Goal: Task Accomplishment & Management: Manage account settings

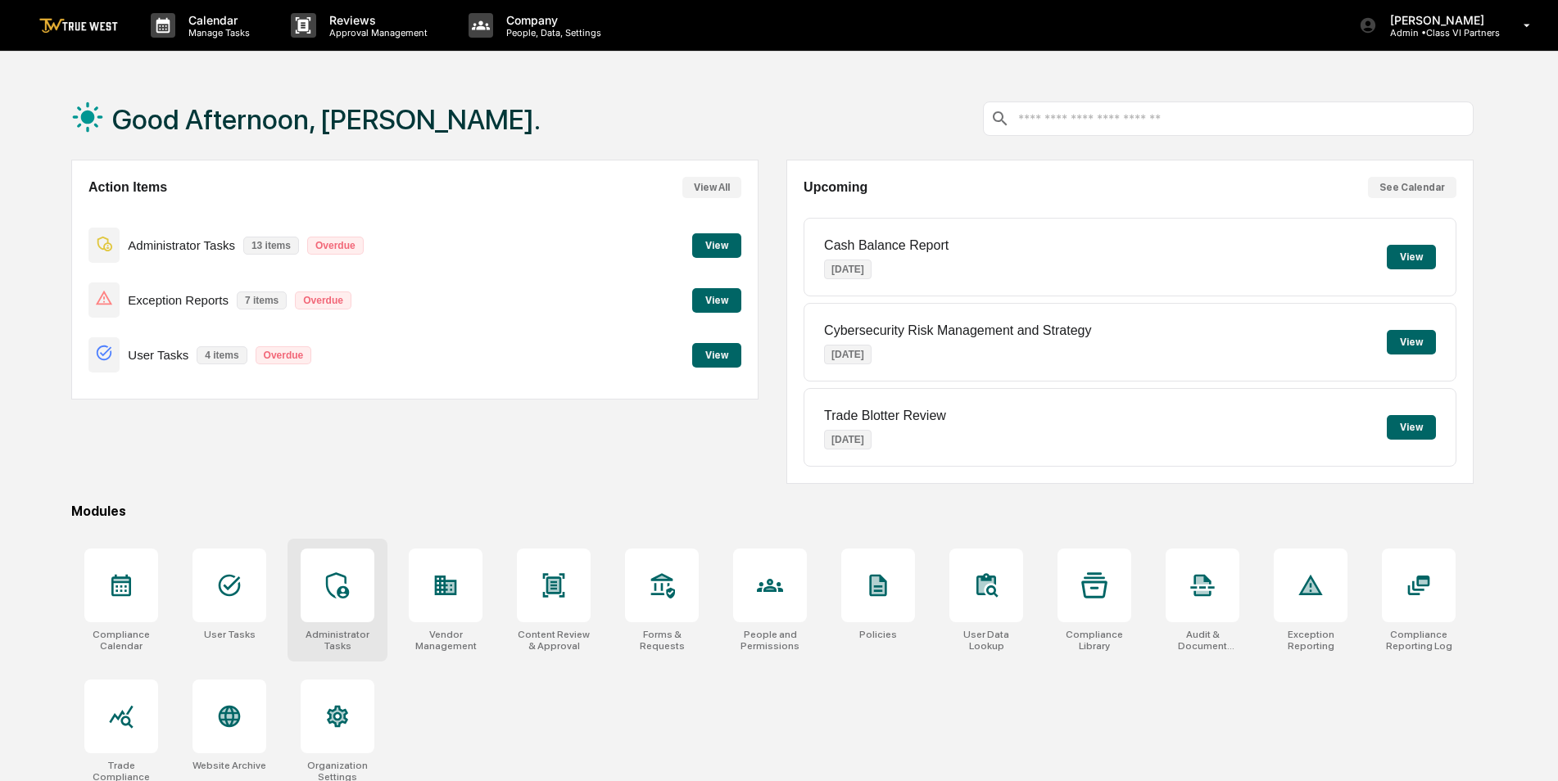
click at [340, 575] on icon at bounding box center [337, 585] width 23 height 26
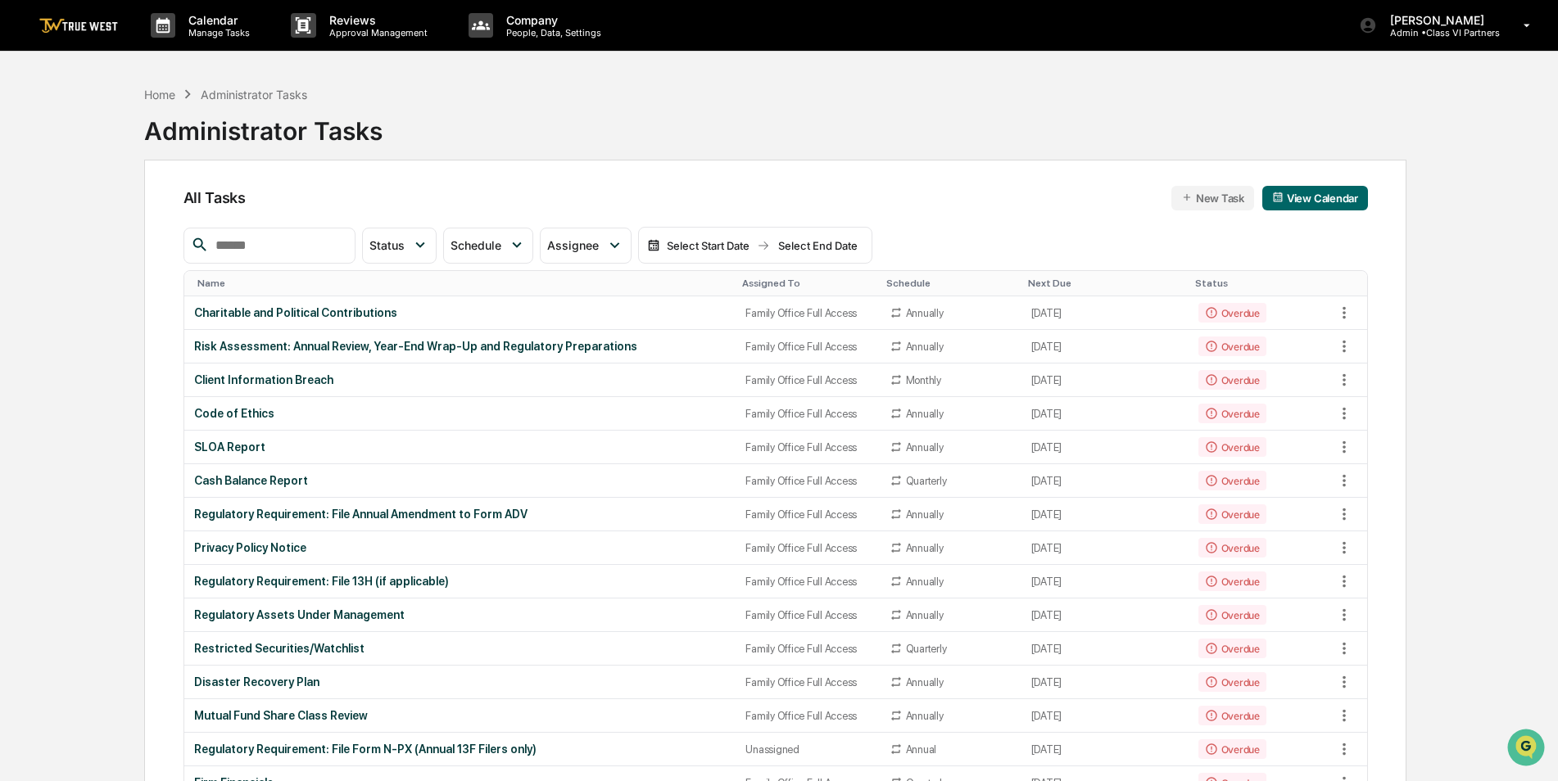
click at [766, 282] on div "Assigned To" at bounding box center [807, 283] width 130 height 11
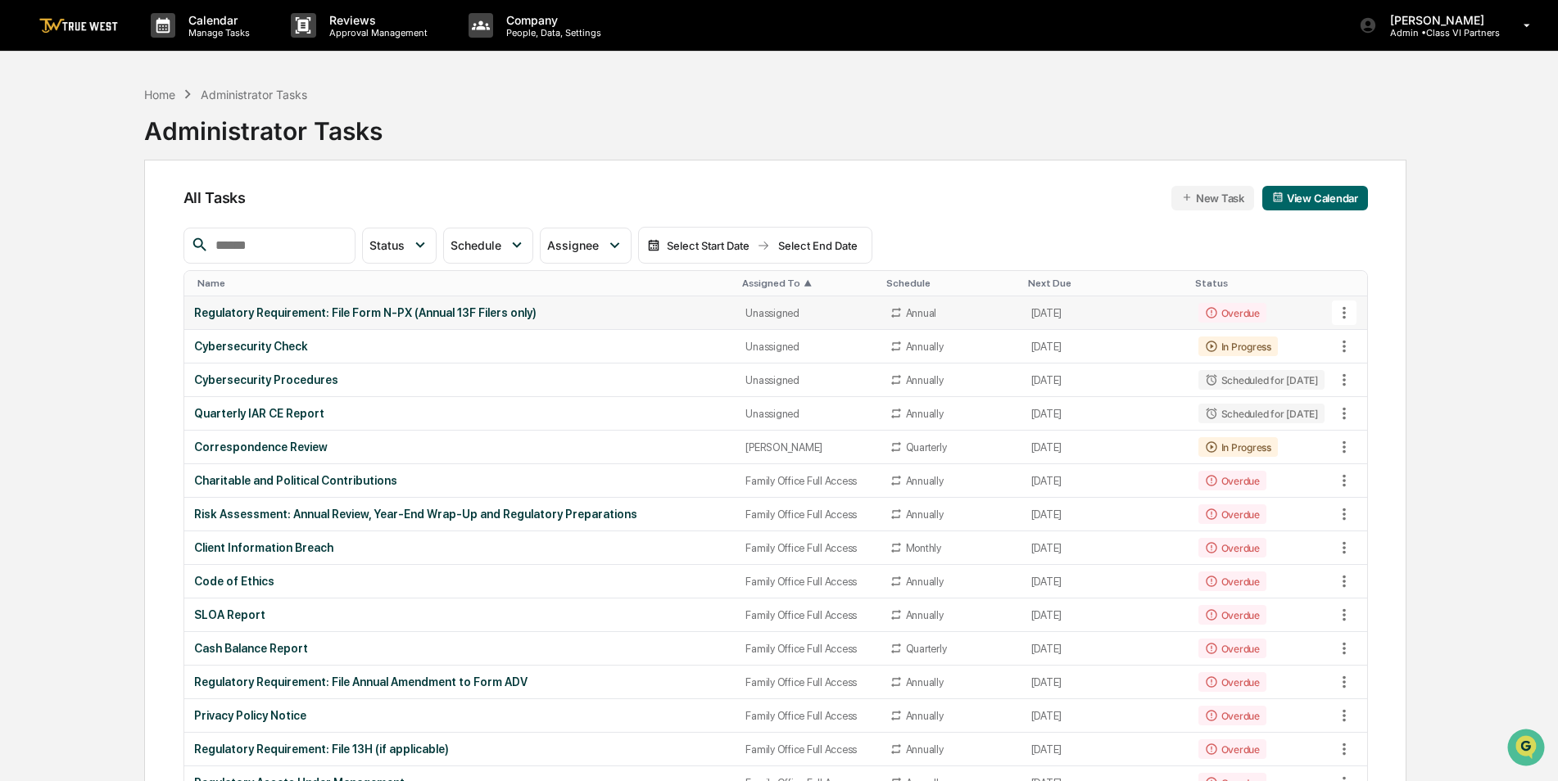
click at [395, 313] on div "Regulatory Requirement: File Form N-PX (Annual 13F Filers only)" at bounding box center [460, 312] width 532 height 13
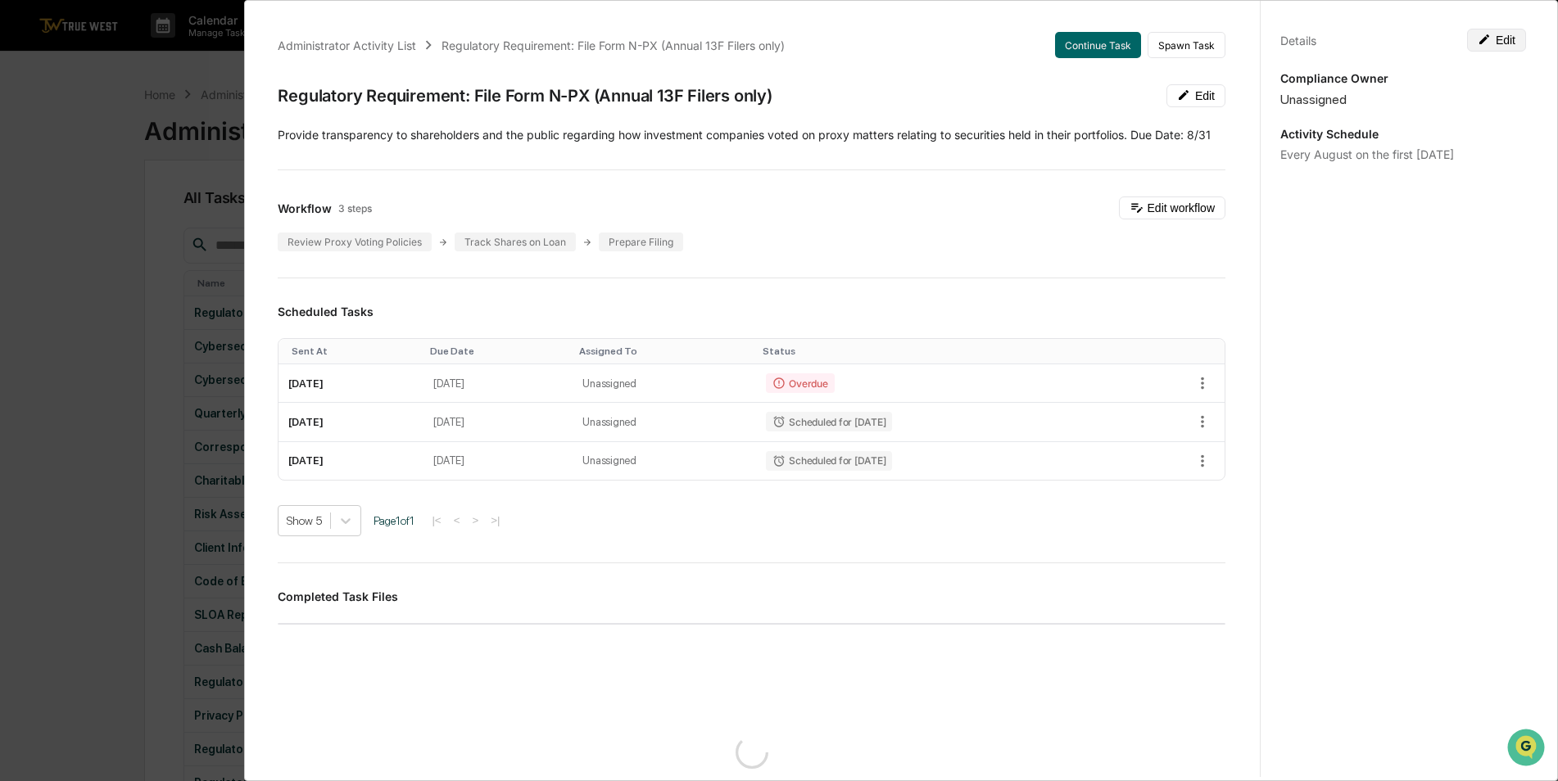
click at [1496, 42] on button "Edit" at bounding box center [1496, 40] width 59 height 23
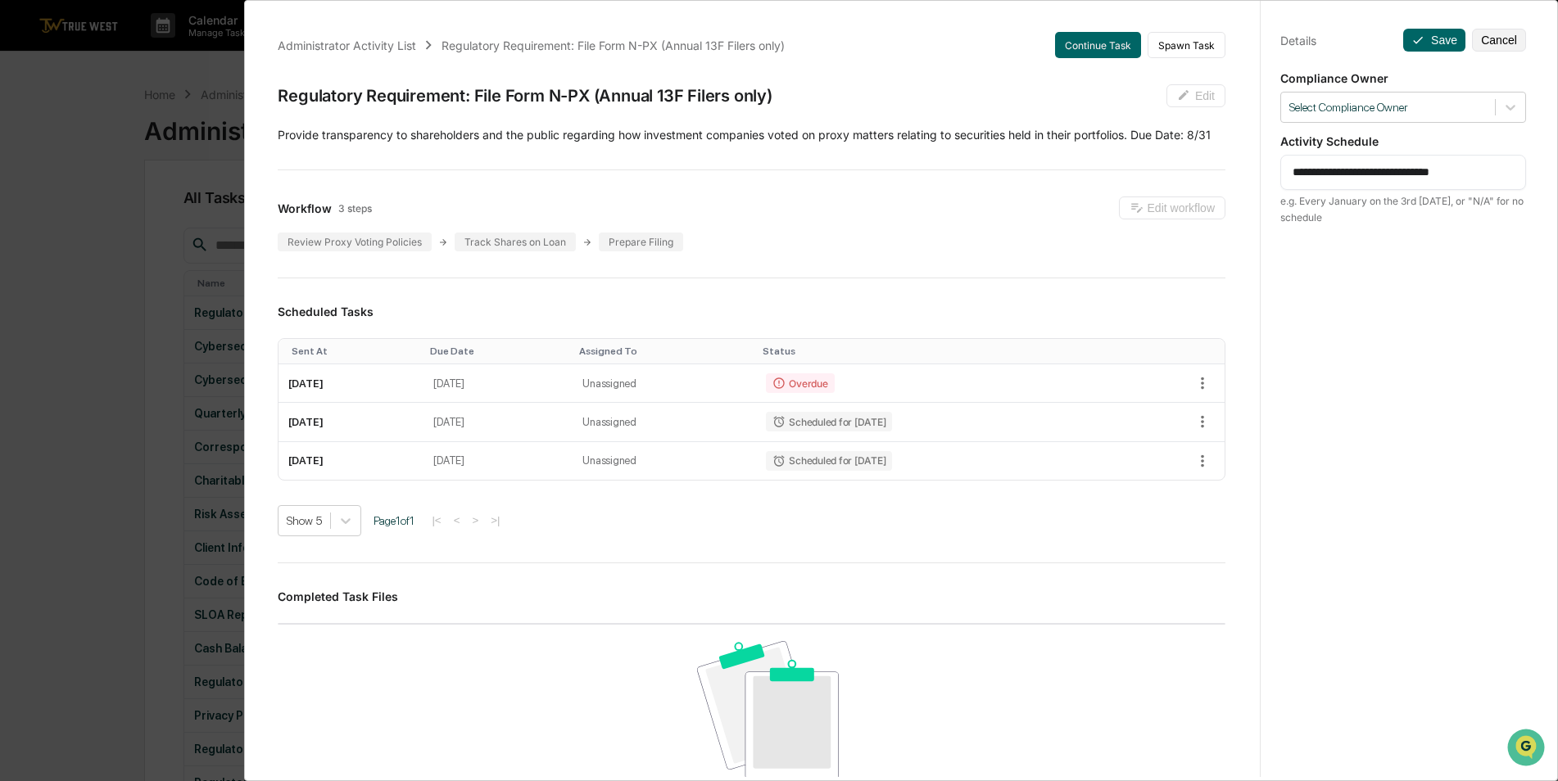
click at [125, 278] on div "**********" at bounding box center [779, 390] width 1558 height 781
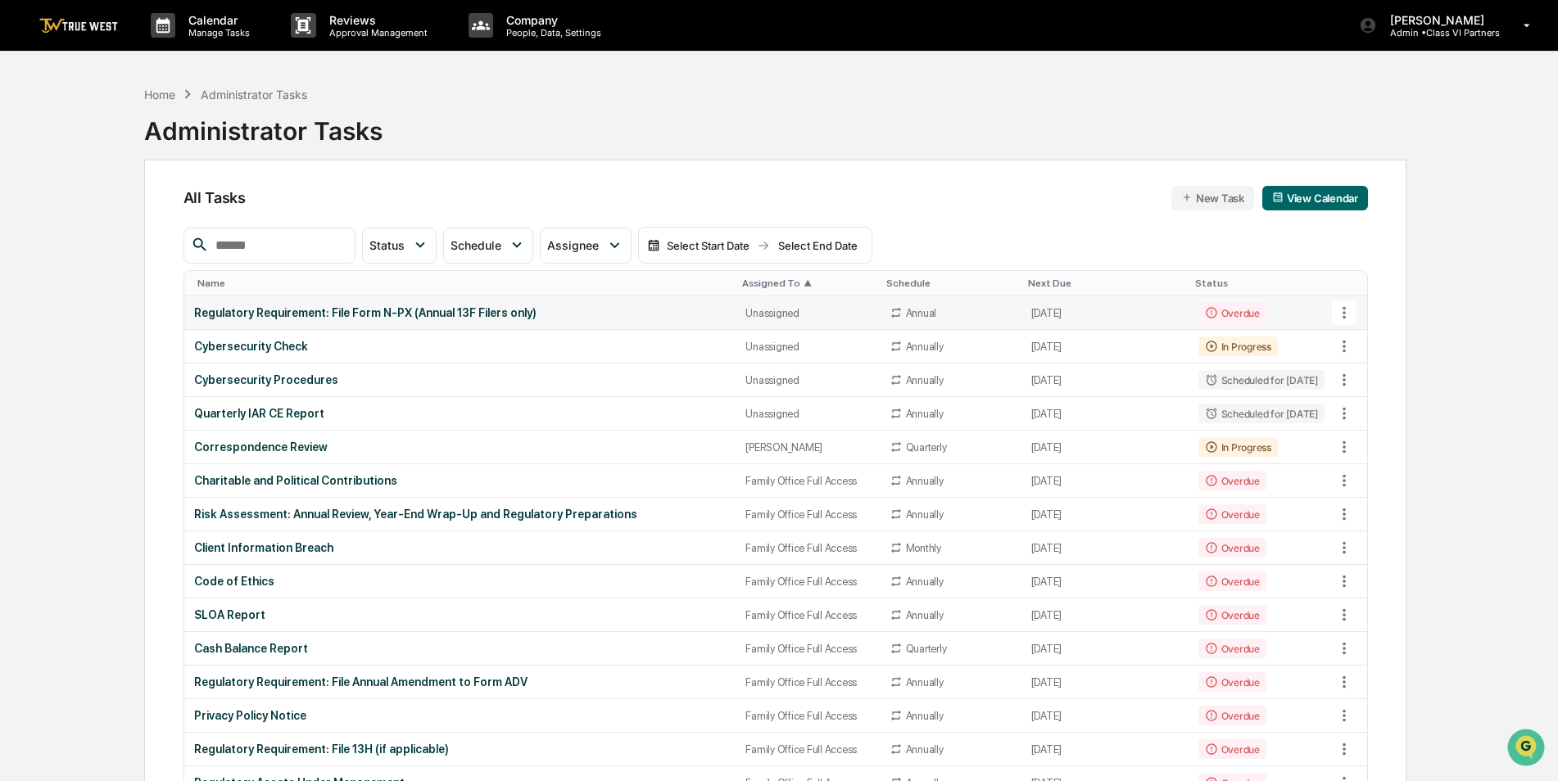
click at [333, 312] on div "Regulatory Requirement: File Form N-PX (Annual 13F Filers only)" at bounding box center [460, 312] width 532 height 13
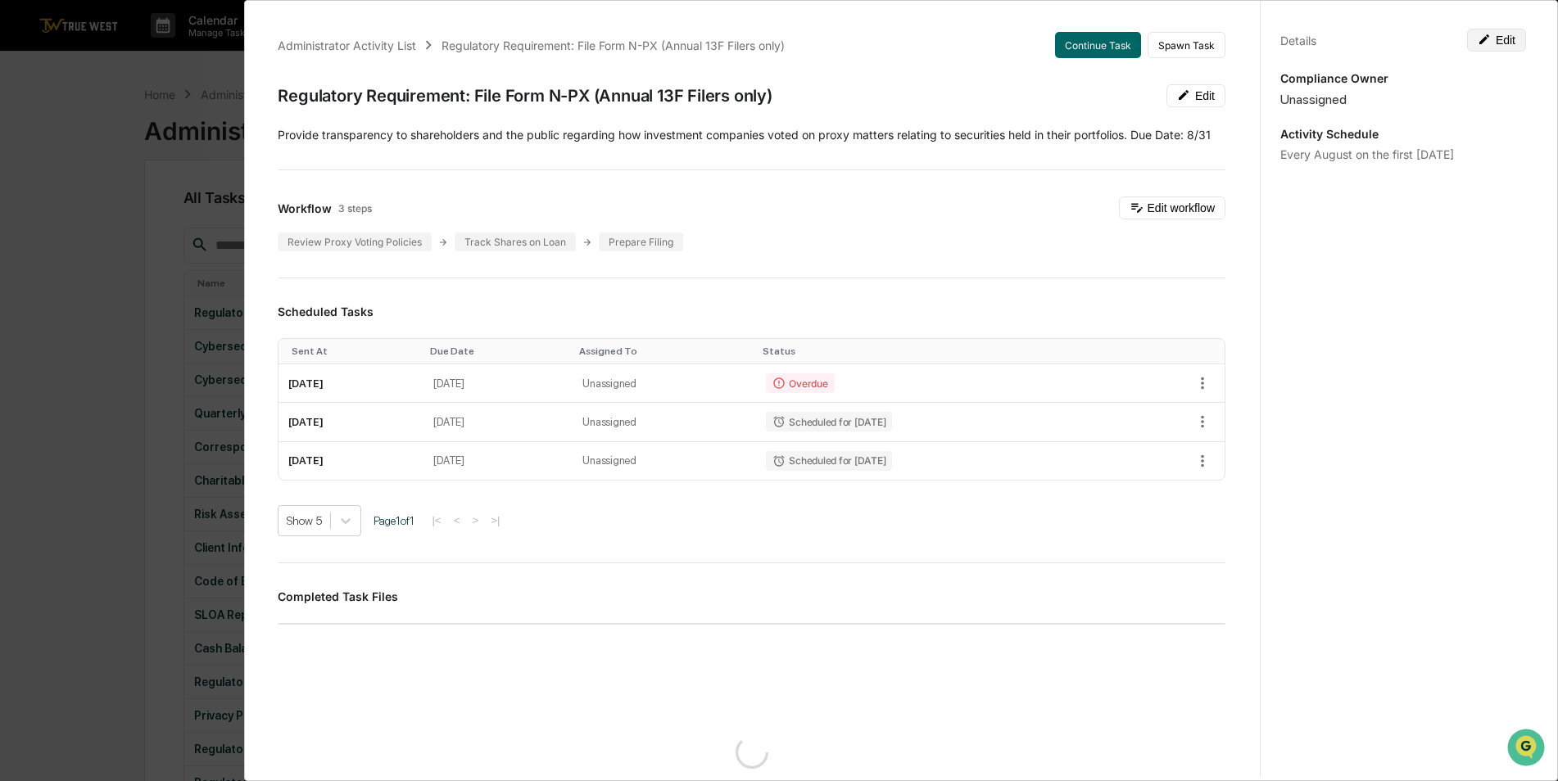
click at [1494, 42] on button "Edit" at bounding box center [1496, 40] width 59 height 23
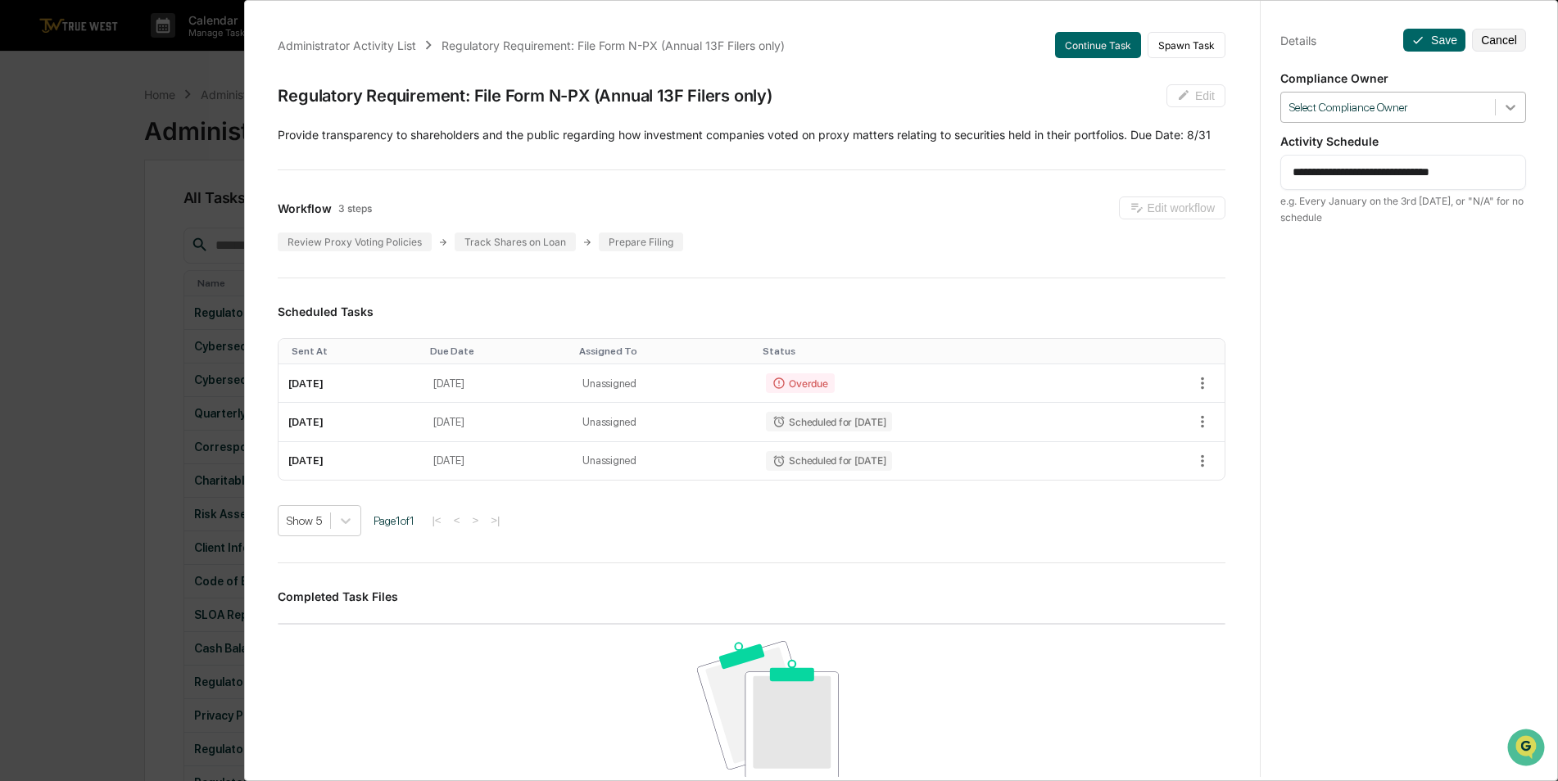
click at [1510, 109] on div at bounding box center [1510, 107] width 29 height 29
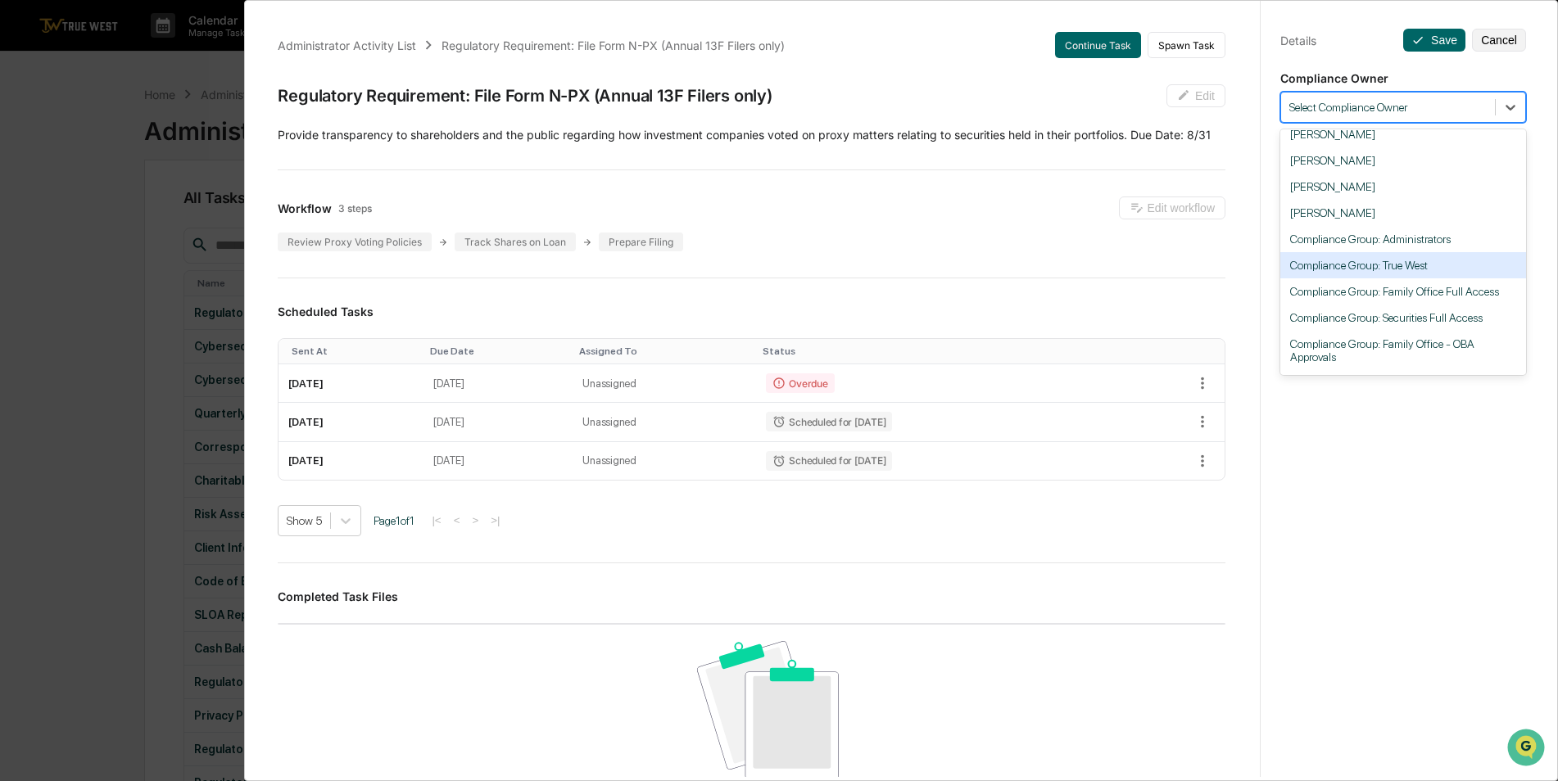
scroll to position [259, 0]
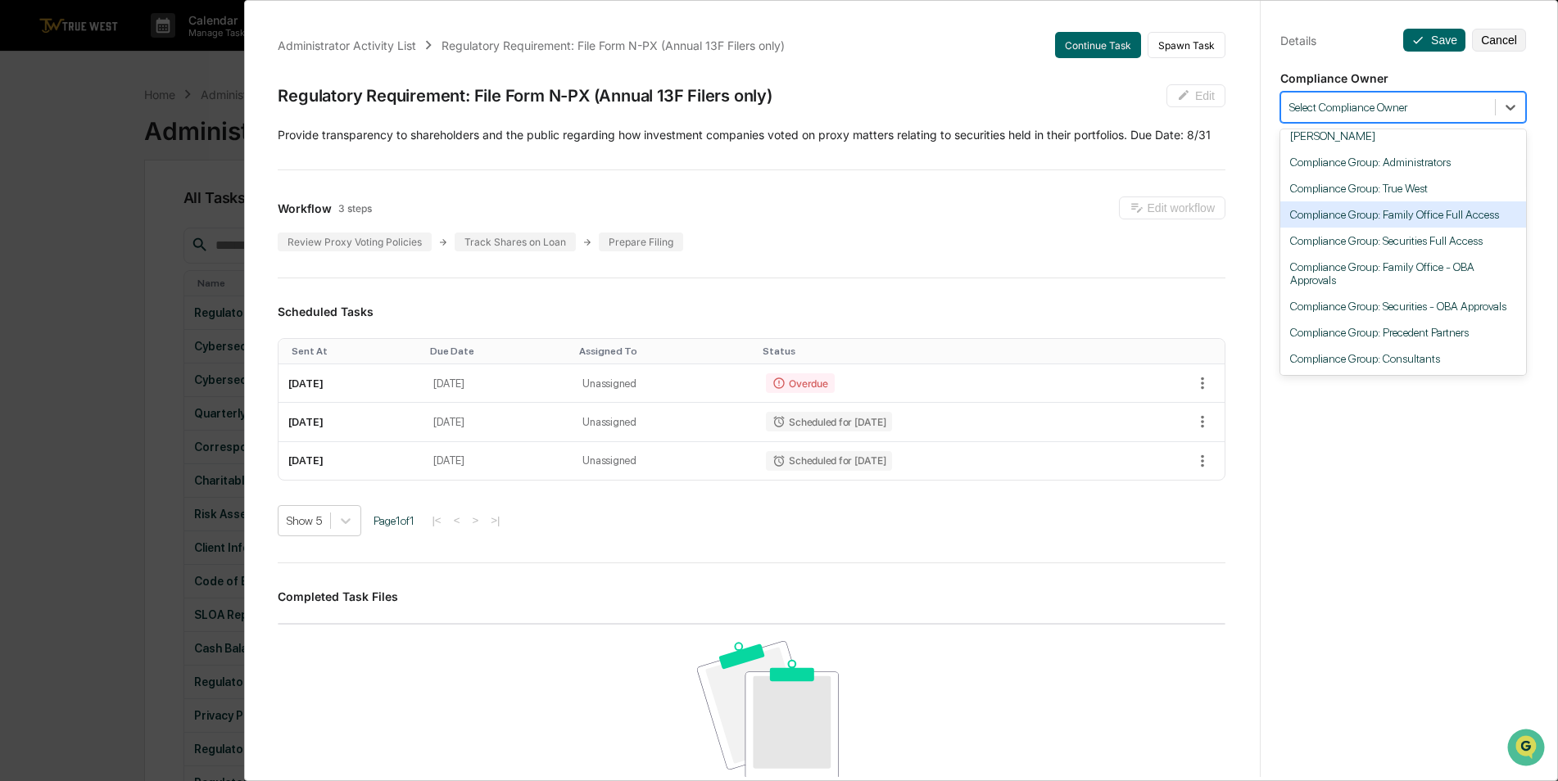
click at [1421, 213] on div "Compliance Group: Family Office Full Access" at bounding box center [1403, 214] width 246 height 26
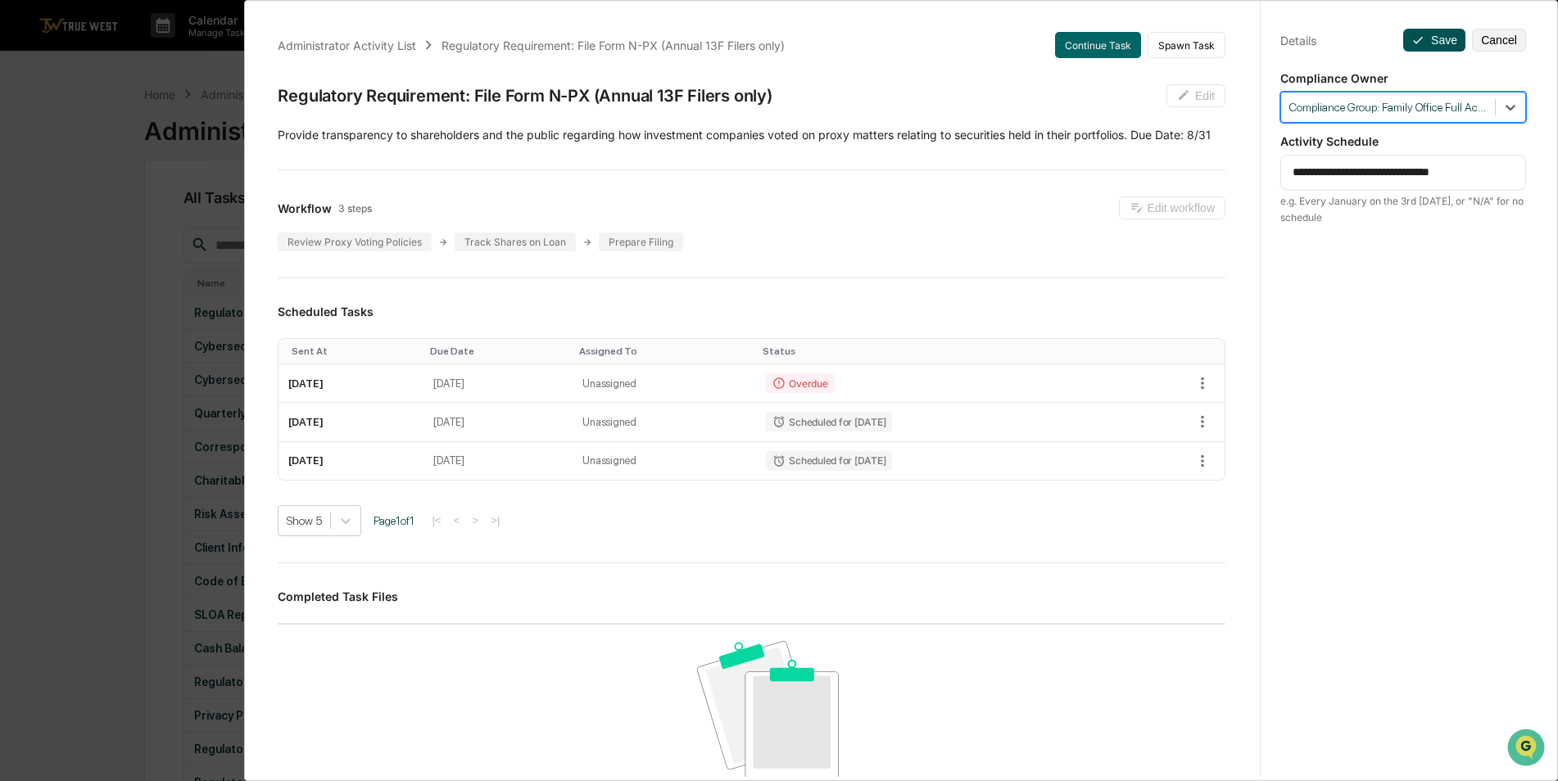
click at [1428, 41] on button "Save" at bounding box center [1434, 40] width 62 height 23
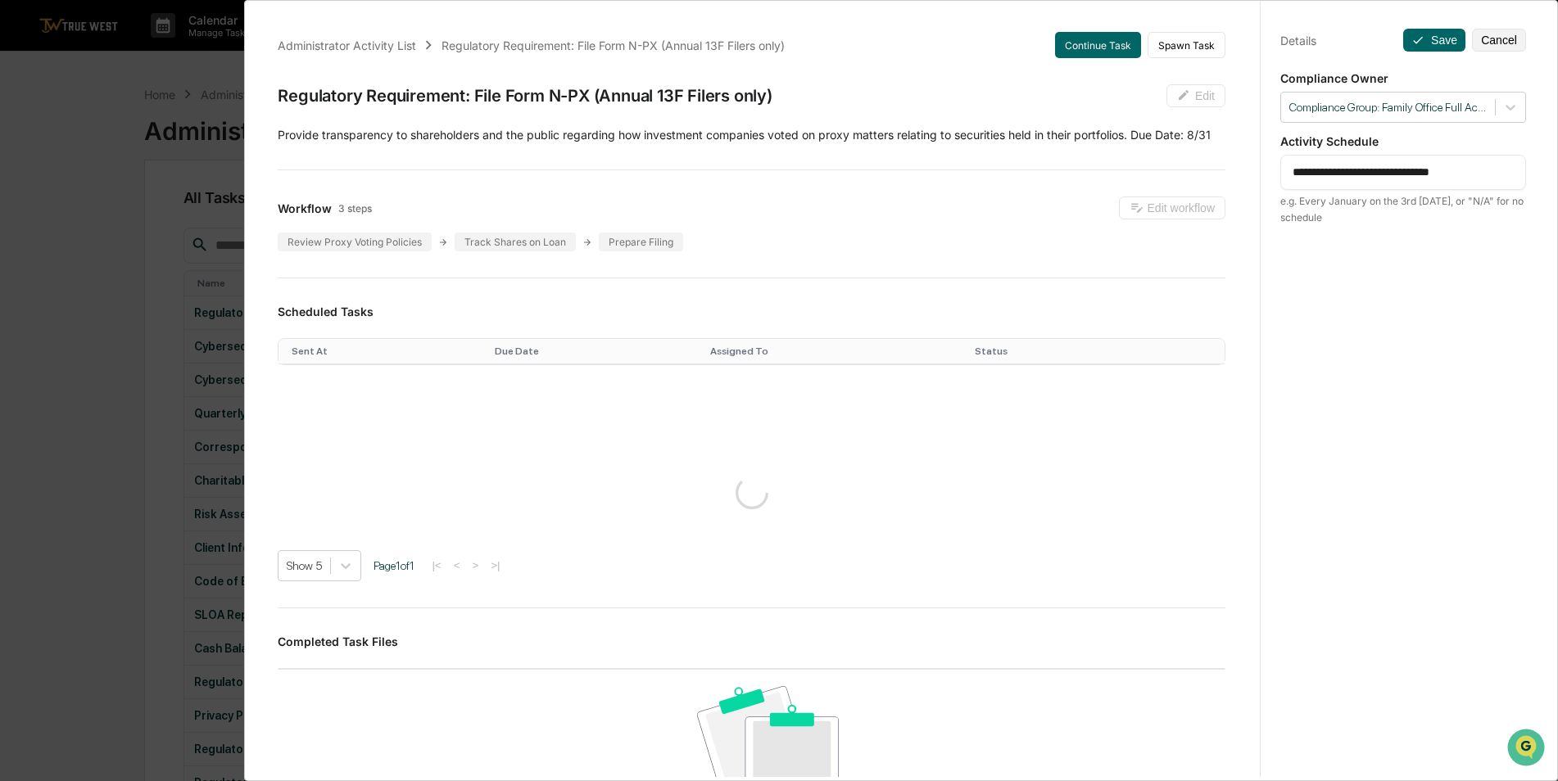
click at [132, 261] on div "**********" at bounding box center [779, 390] width 1558 height 781
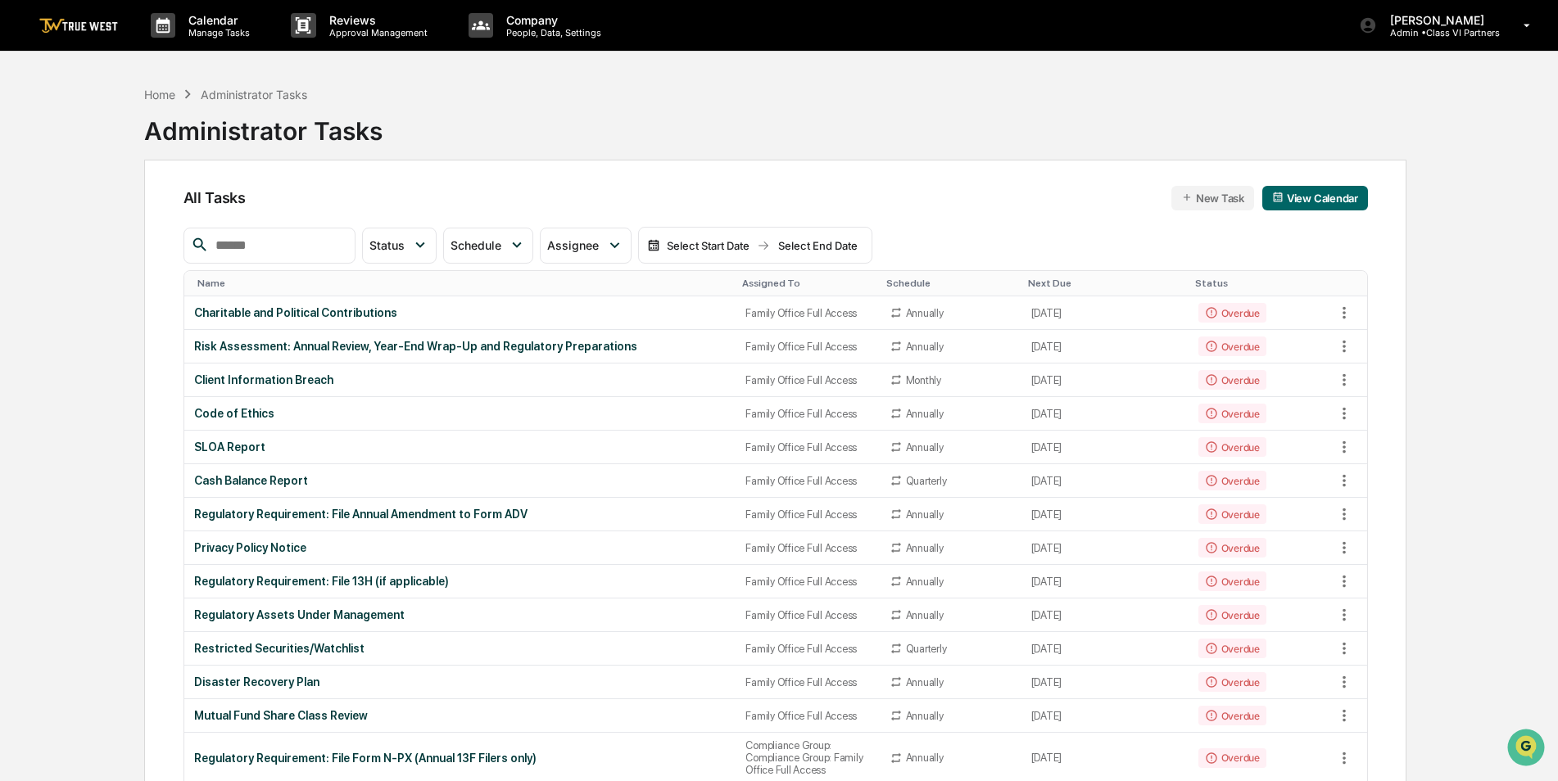
click at [284, 237] on input "text" at bounding box center [278, 245] width 139 height 21
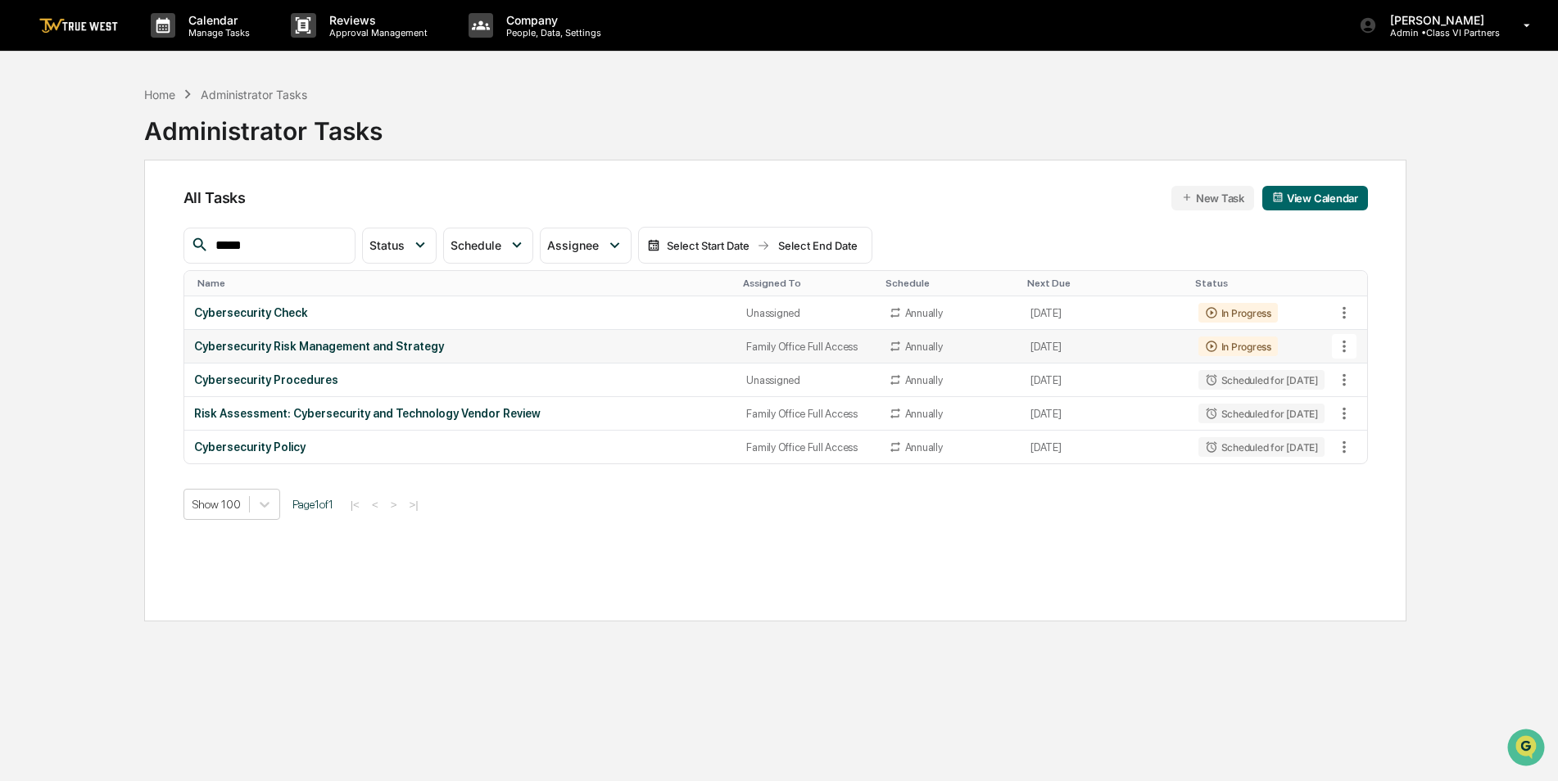
type input "*****"
click at [1349, 346] on icon at bounding box center [1344, 346] width 18 height 18
click at [1360, 438] on img at bounding box center [1359, 436] width 13 height 13
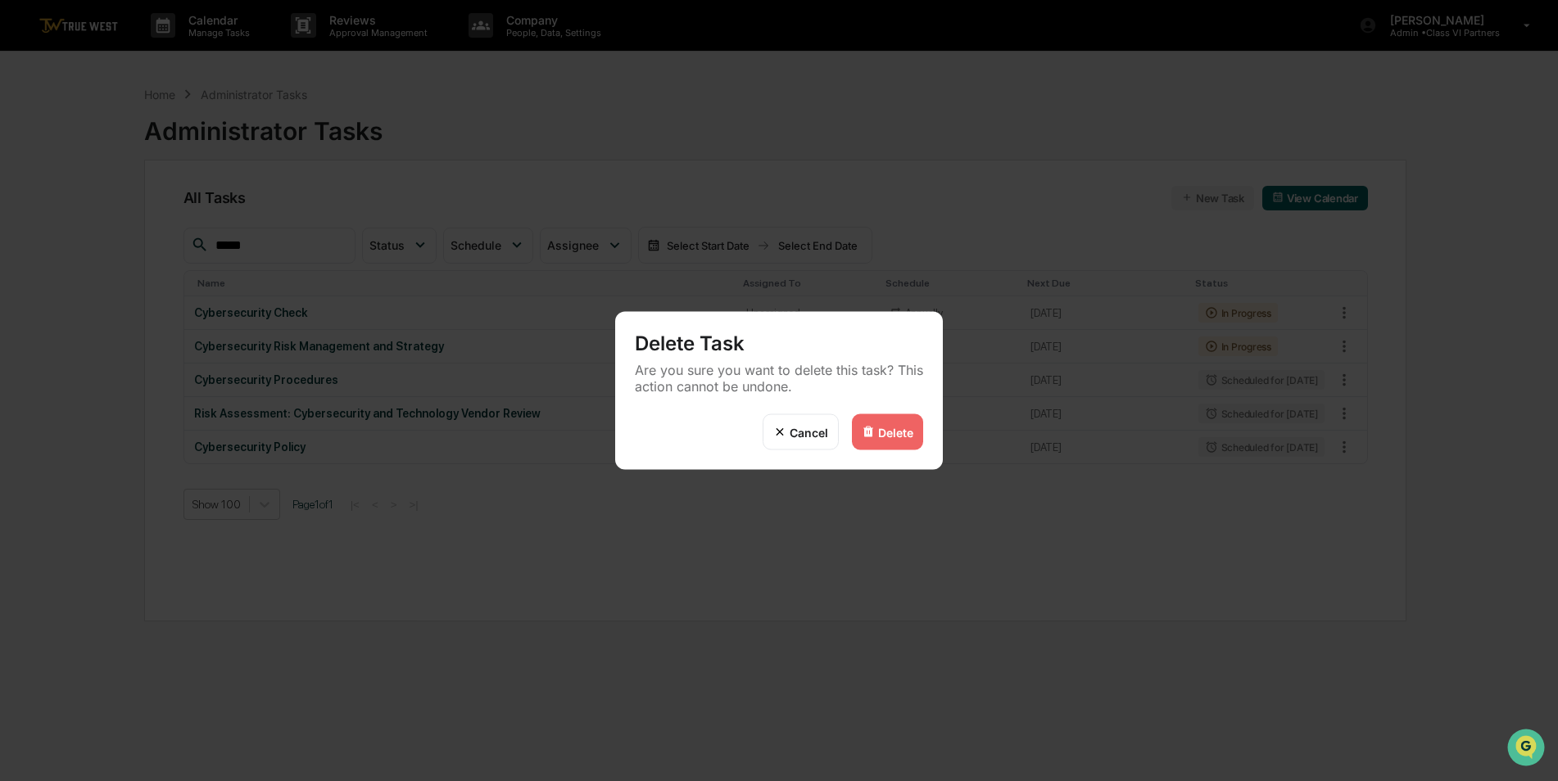
click at [882, 429] on div "Delete" at bounding box center [895, 432] width 35 height 14
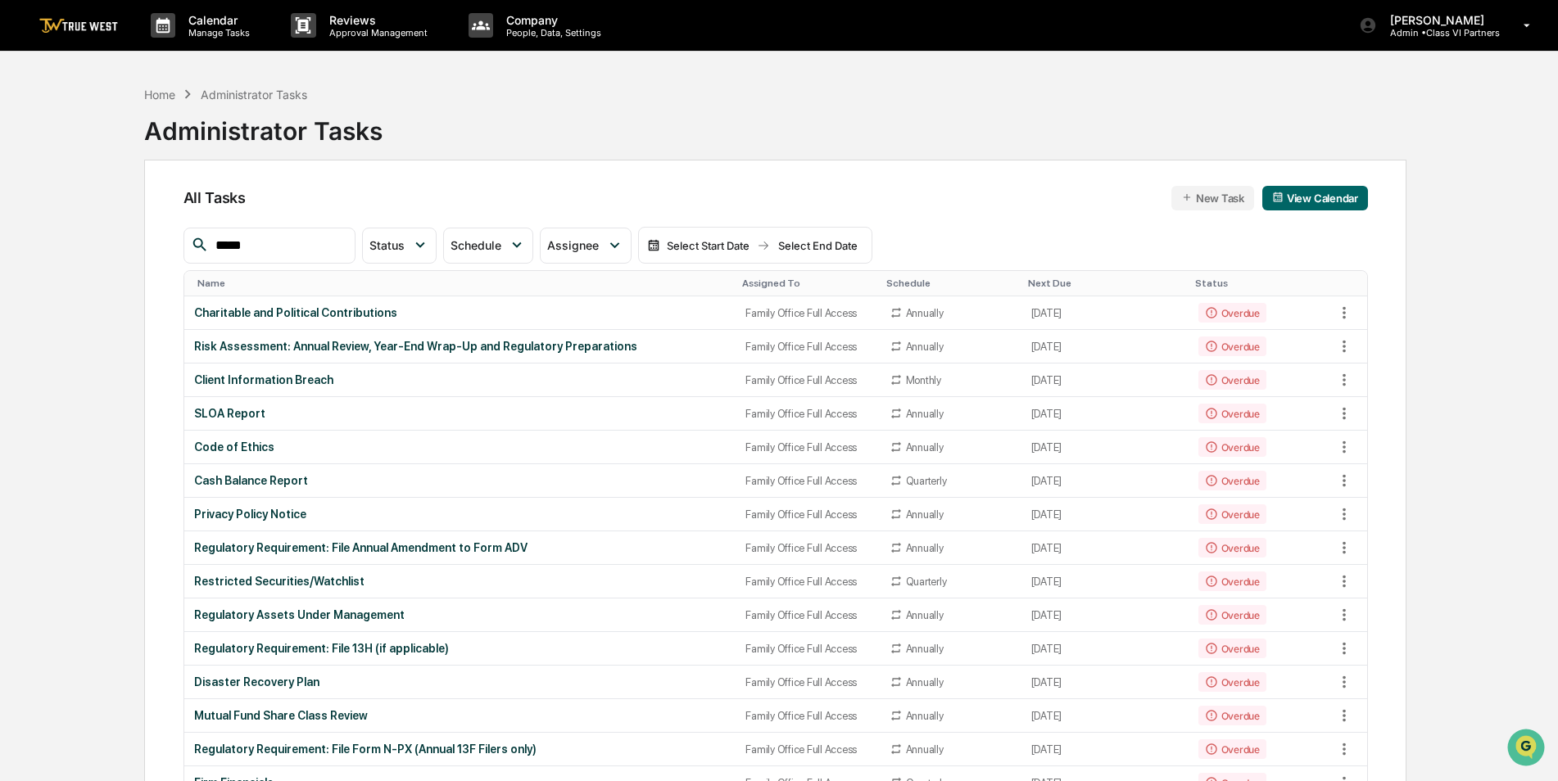
click at [303, 252] on input "*****" at bounding box center [278, 245] width 139 height 21
click at [742, 285] on div "Assigned To" at bounding box center [807, 283] width 130 height 11
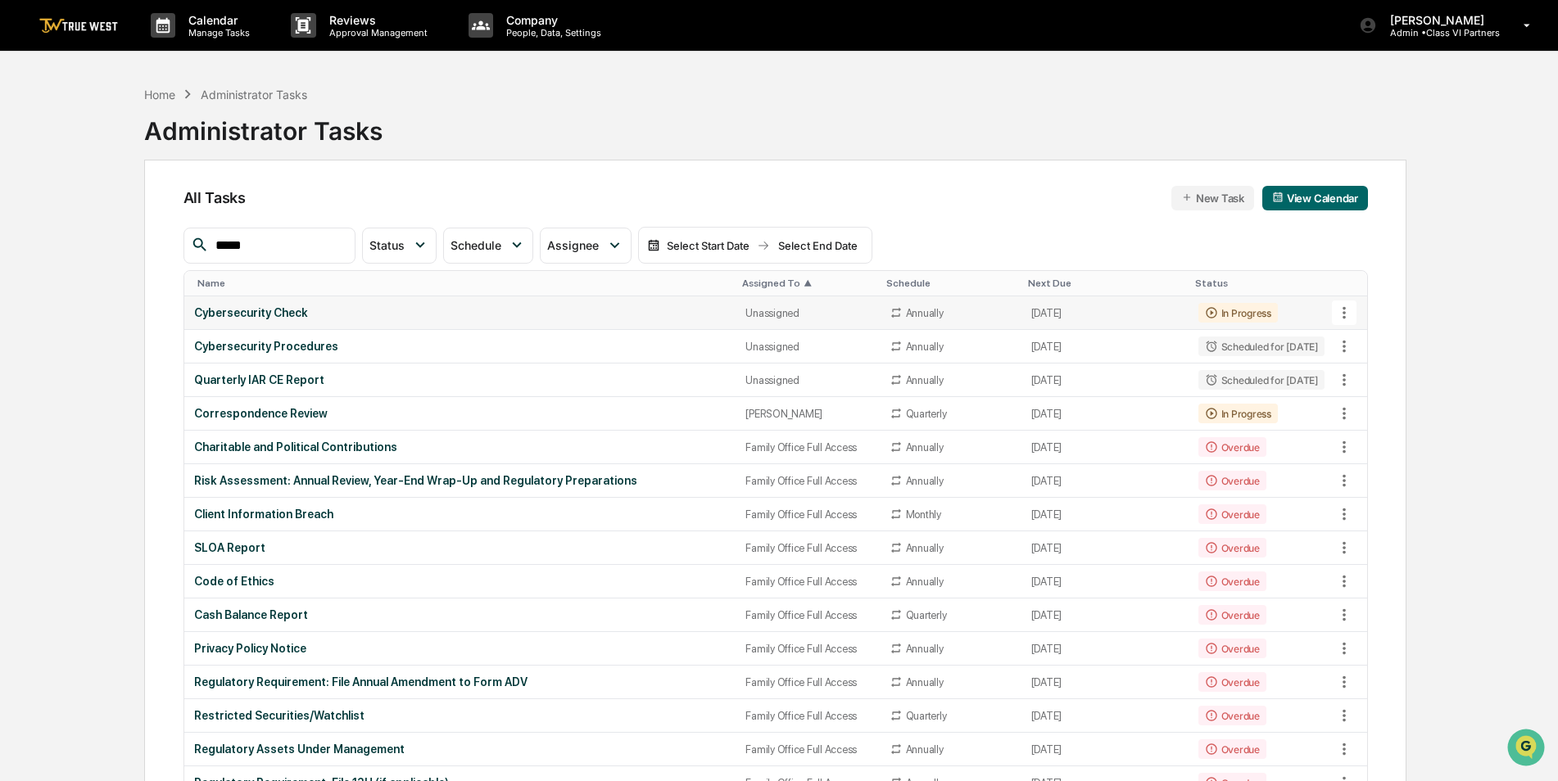
click at [427, 310] on div "Cybersecurity Check" at bounding box center [460, 312] width 532 height 13
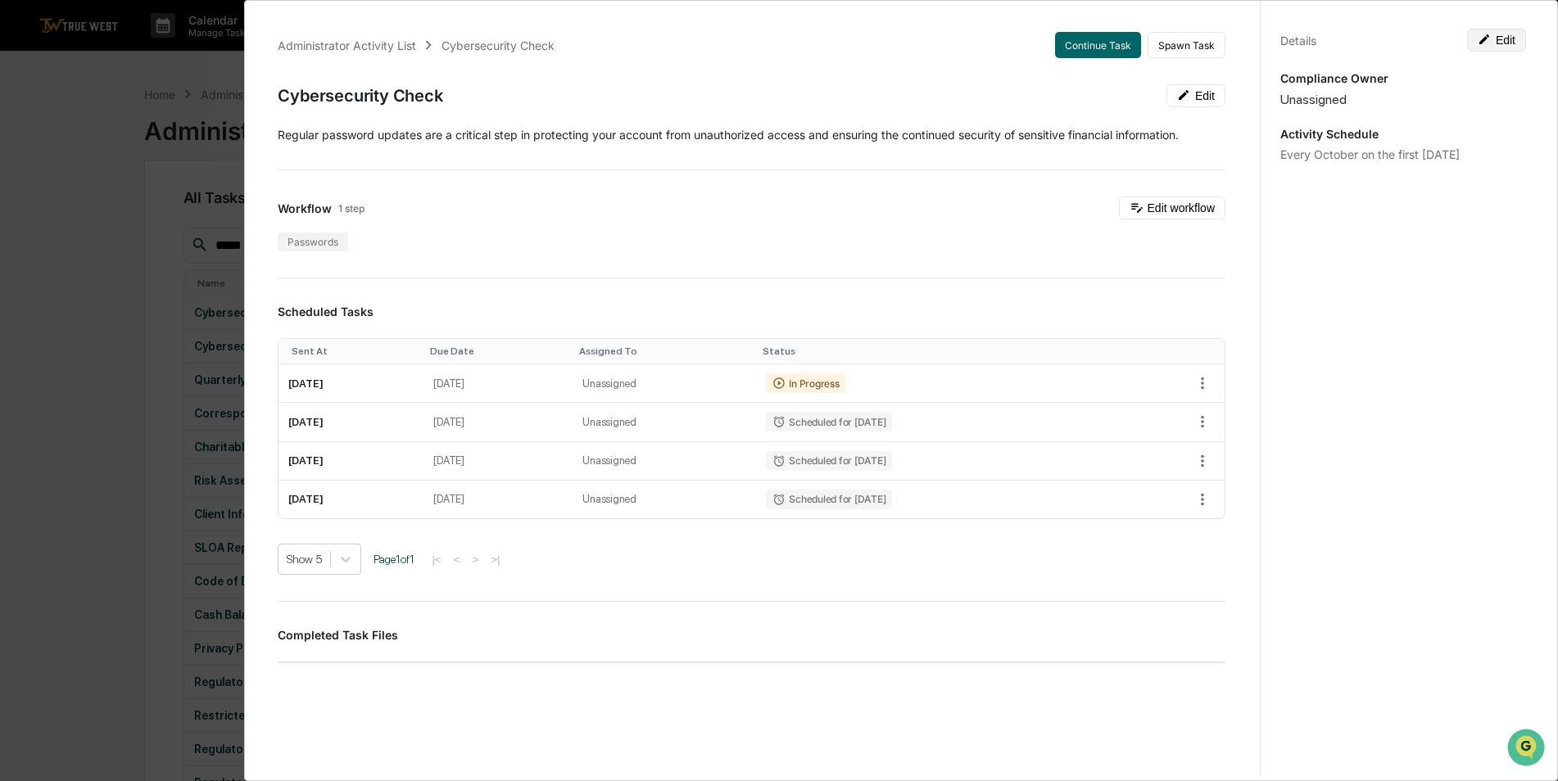
click at [1499, 37] on button "Edit" at bounding box center [1496, 40] width 59 height 23
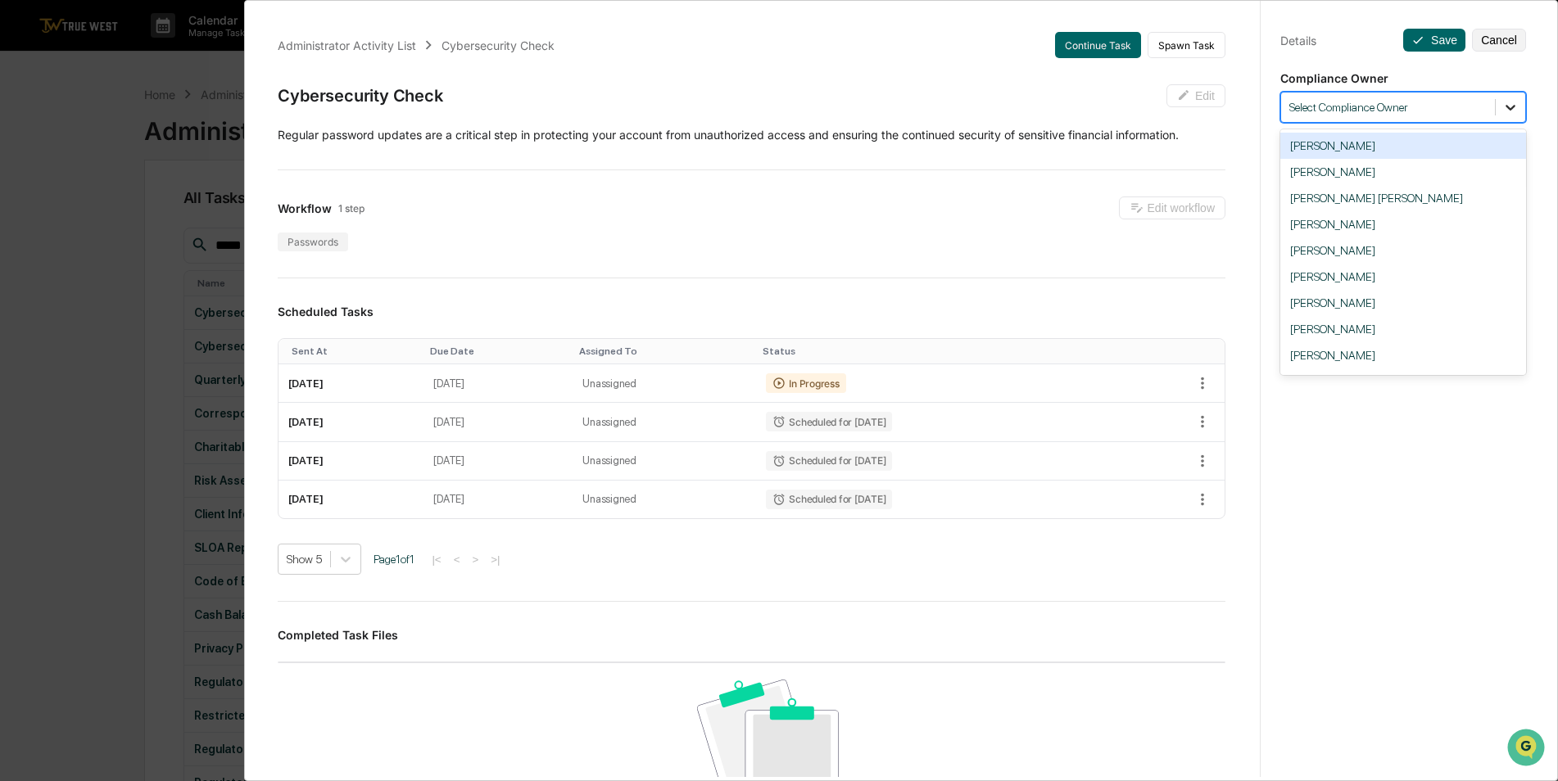
click at [1502, 115] on icon at bounding box center [1510, 107] width 16 height 16
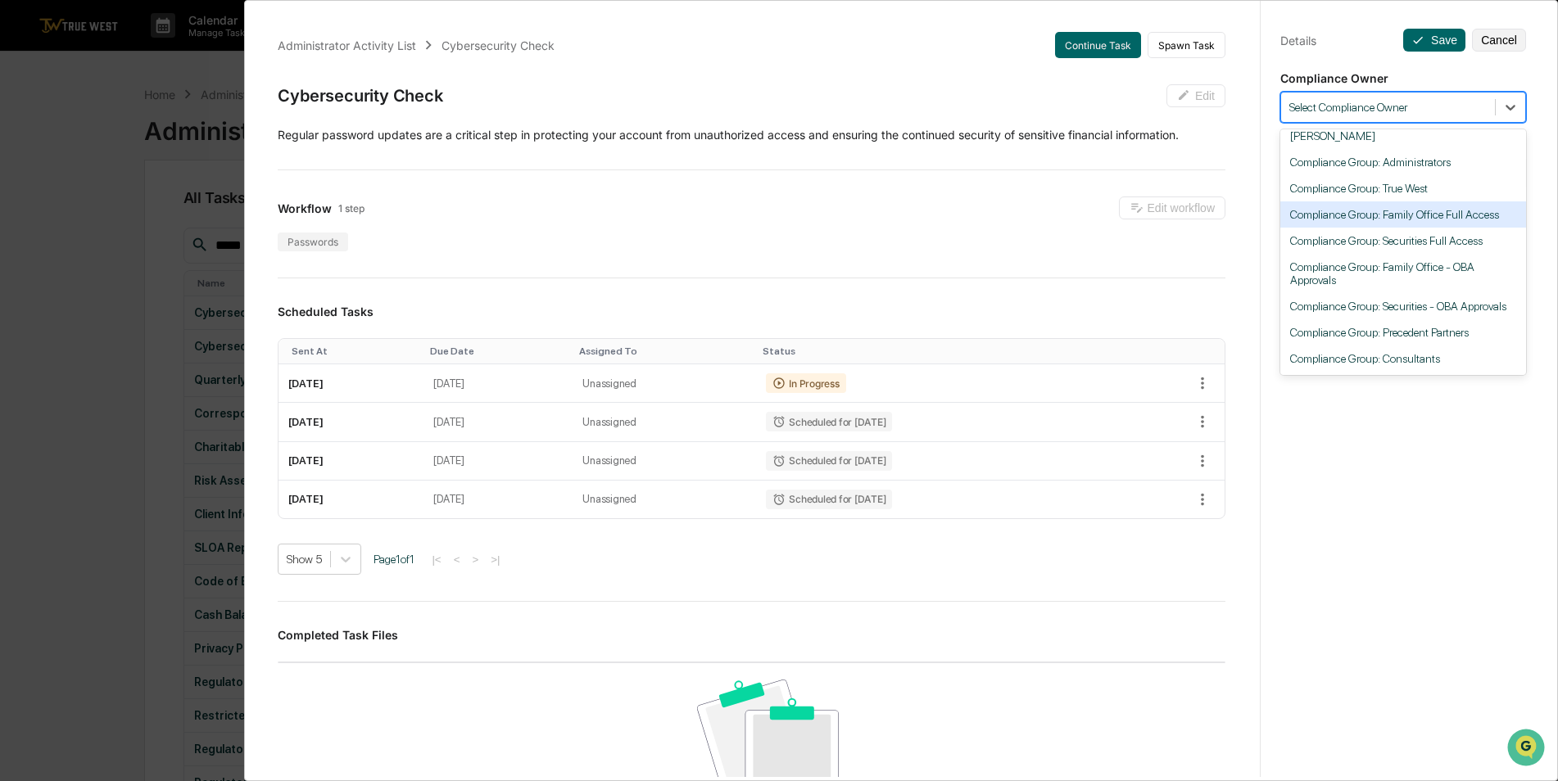
click at [1413, 201] on div "Compliance Group: Family Office Full Access" at bounding box center [1403, 214] width 246 height 26
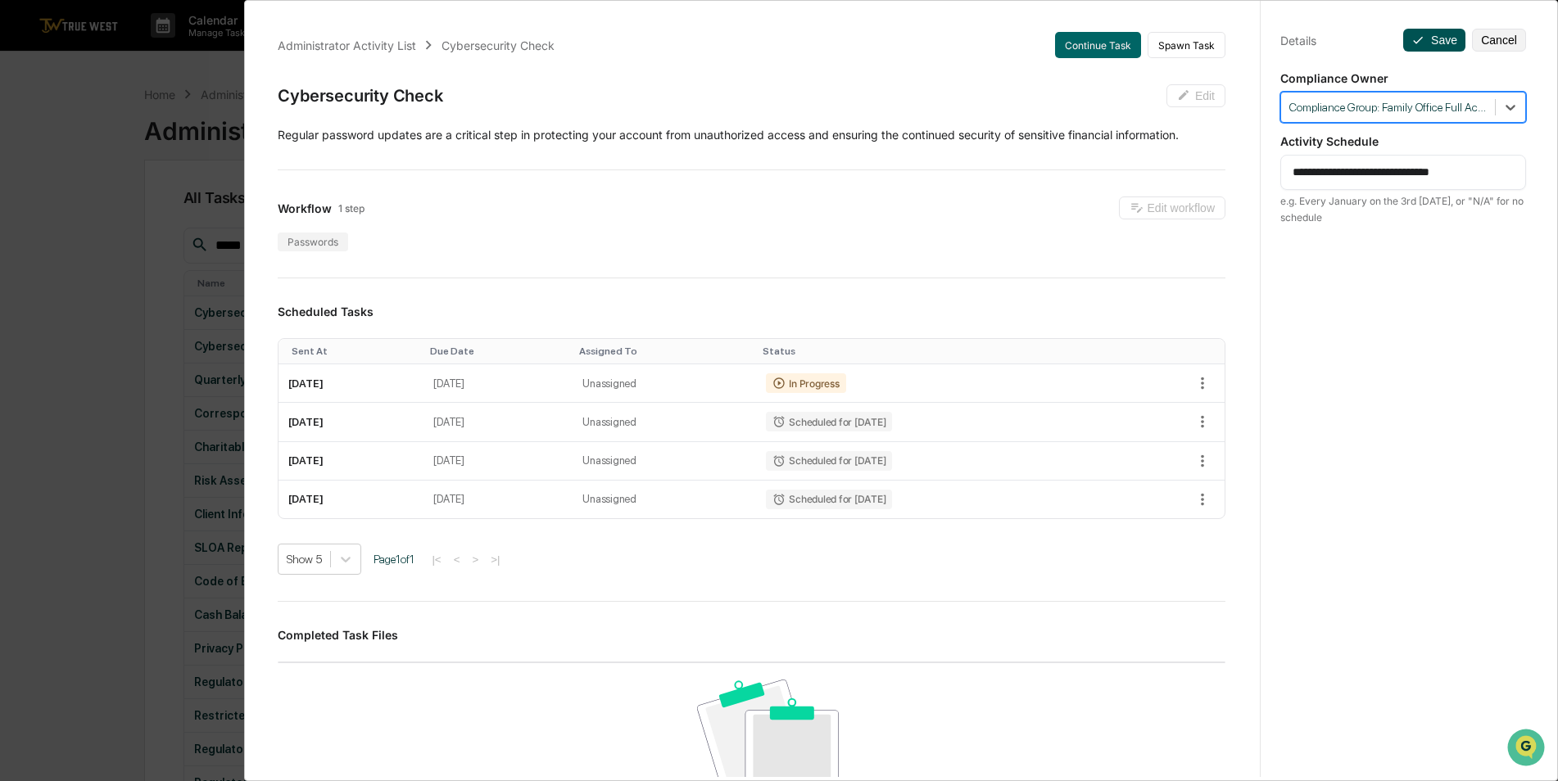
click at [1432, 38] on button "Save" at bounding box center [1434, 40] width 62 height 23
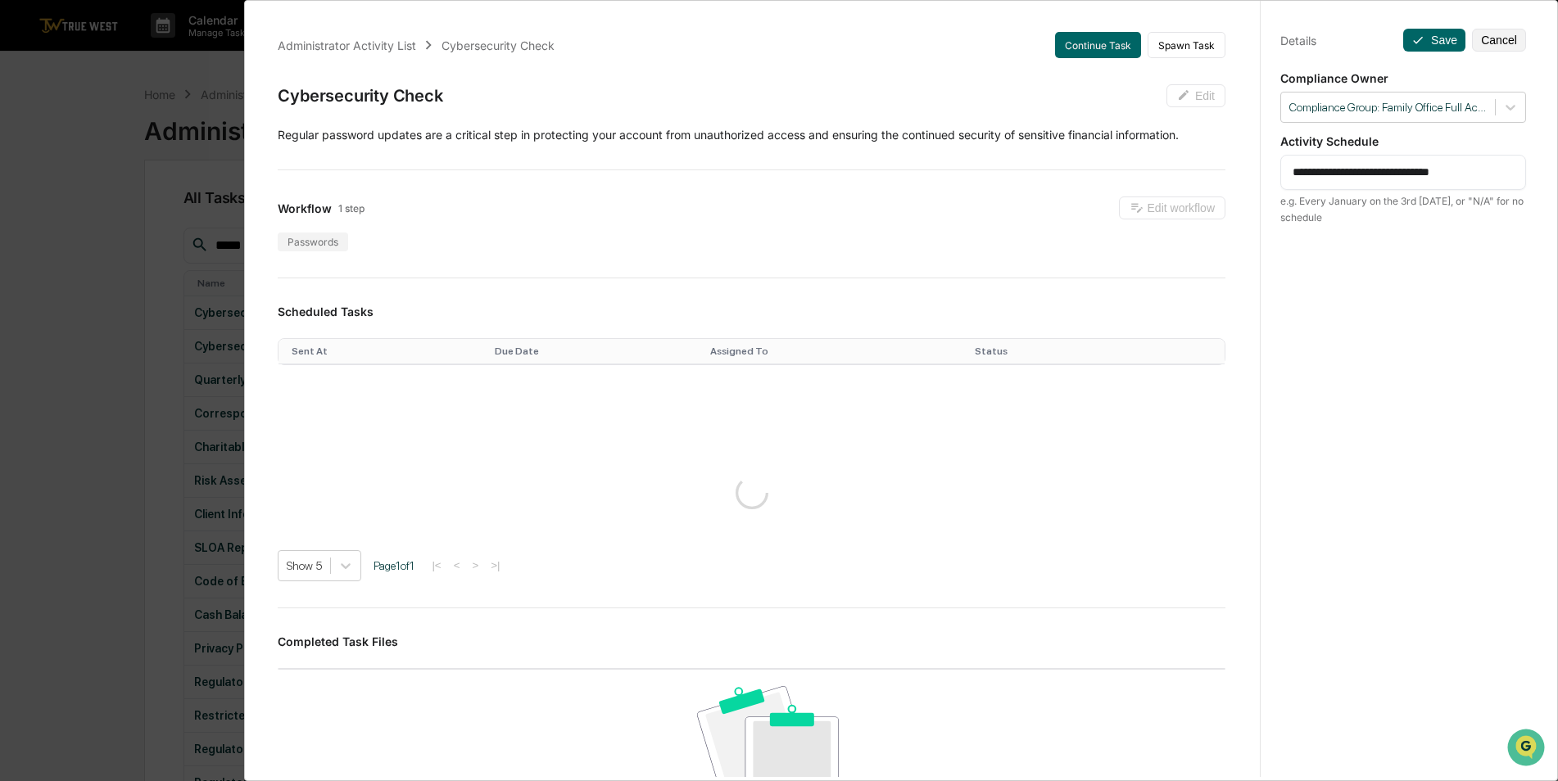
click at [95, 285] on div "**********" at bounding box center [779, 390] width 1558 height 781
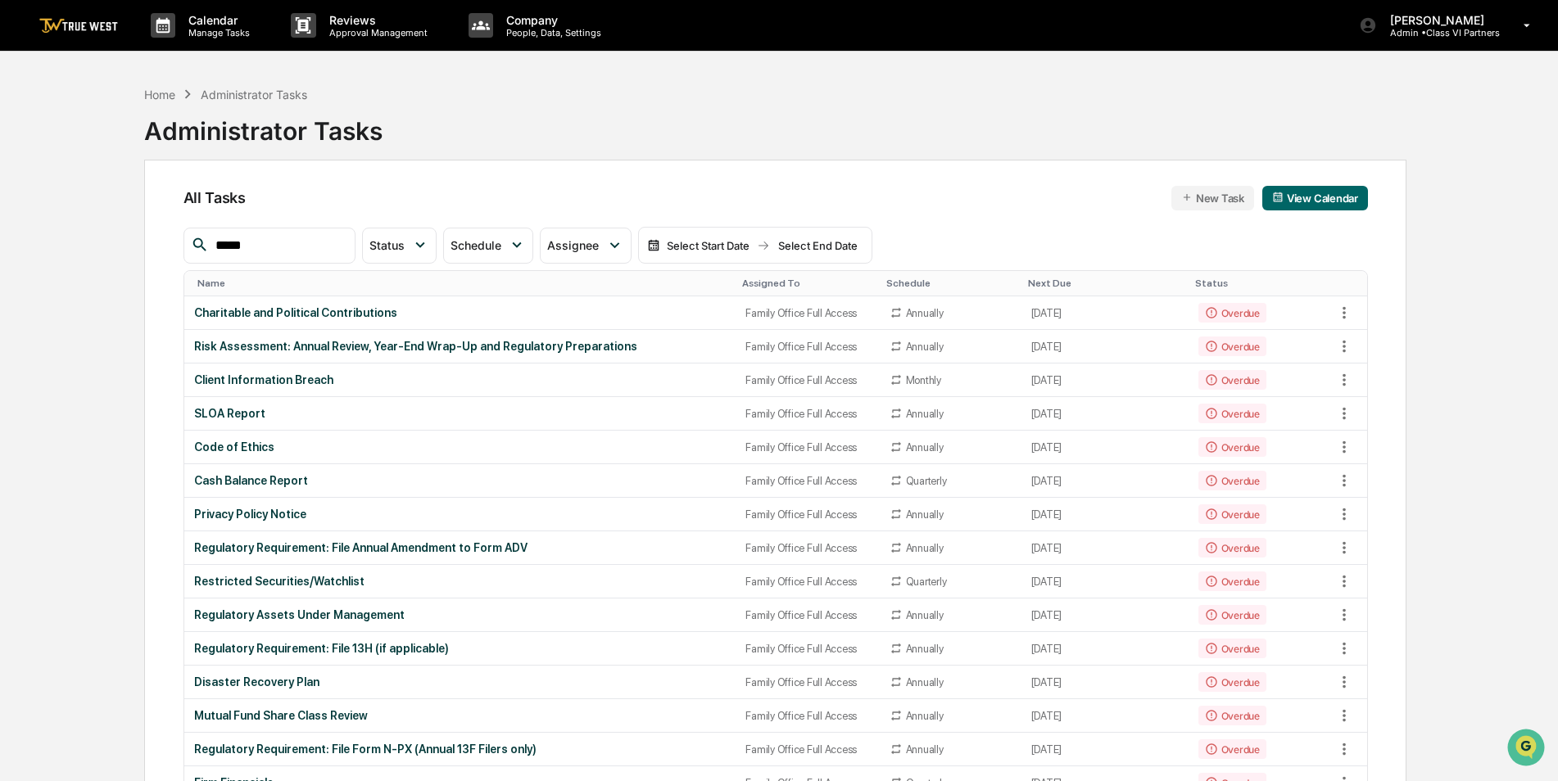
click at [753, 283] on div "Assigned To" at bounding box center [807, 283] width 130 height 11
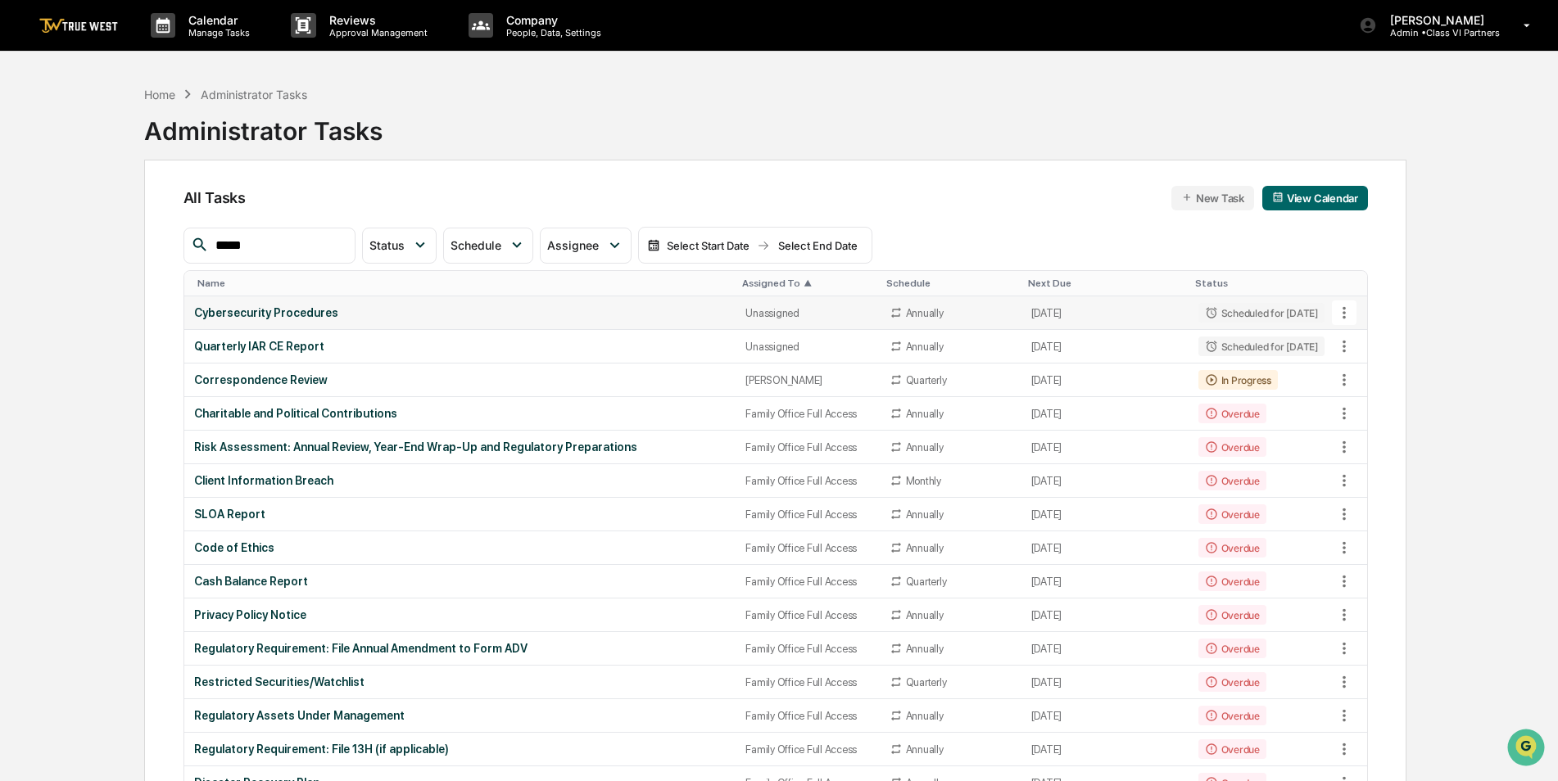
click at [254, 314] on div "Cybersecurity Procedures" at bounding box center [460, 312] width 532 height 13
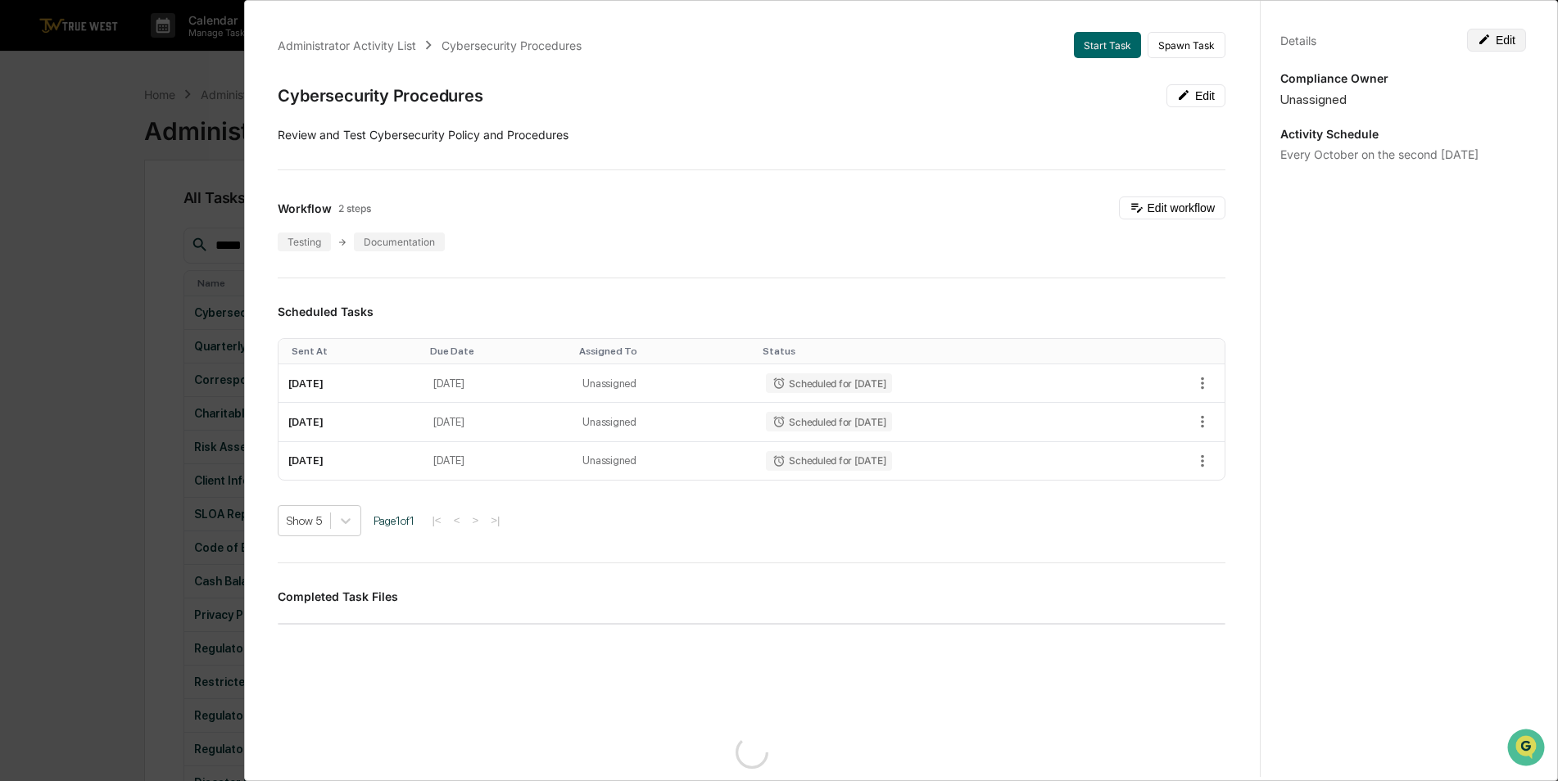
click at [1488, 42] on button "Edit" at bounding box center [1496, 40] width 59 height 23
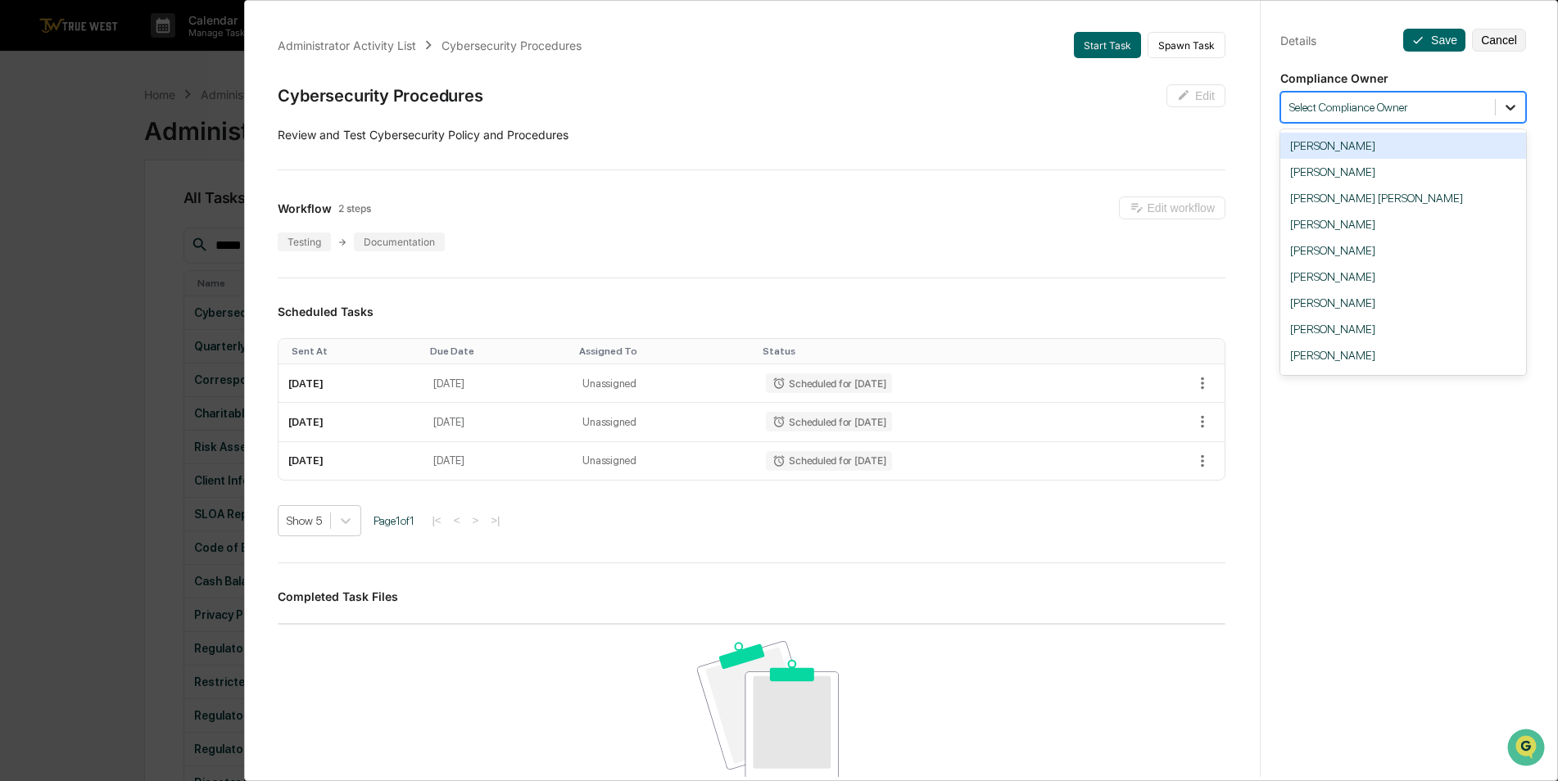
click at [1505, 110] on icon at bounding box center [1510, 108] width 10 height 6
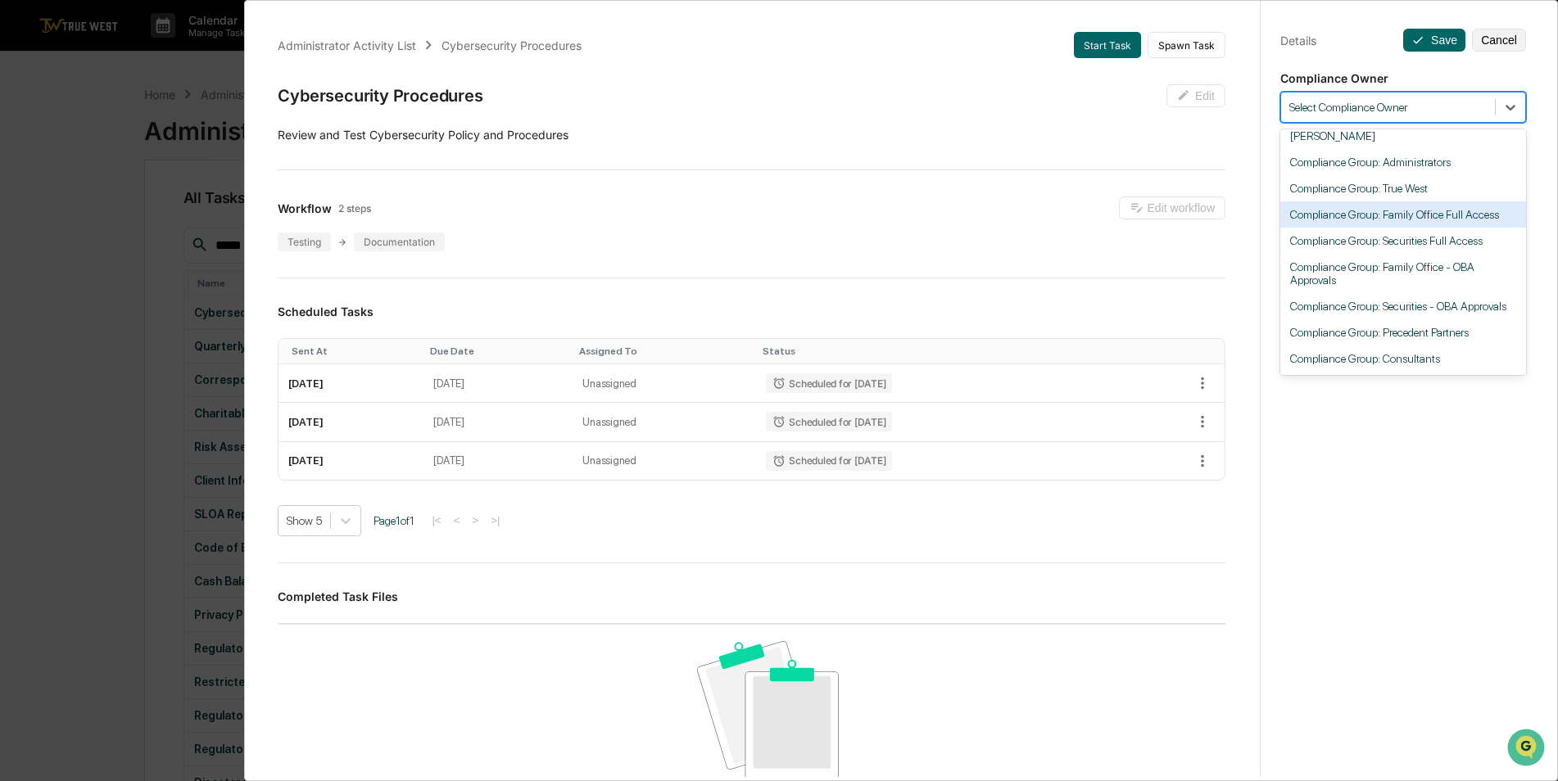
click at [1375, 206] on div "Compliance Group: Family Office Full Access" at bounding box center [1403, 214] width 246 height 26
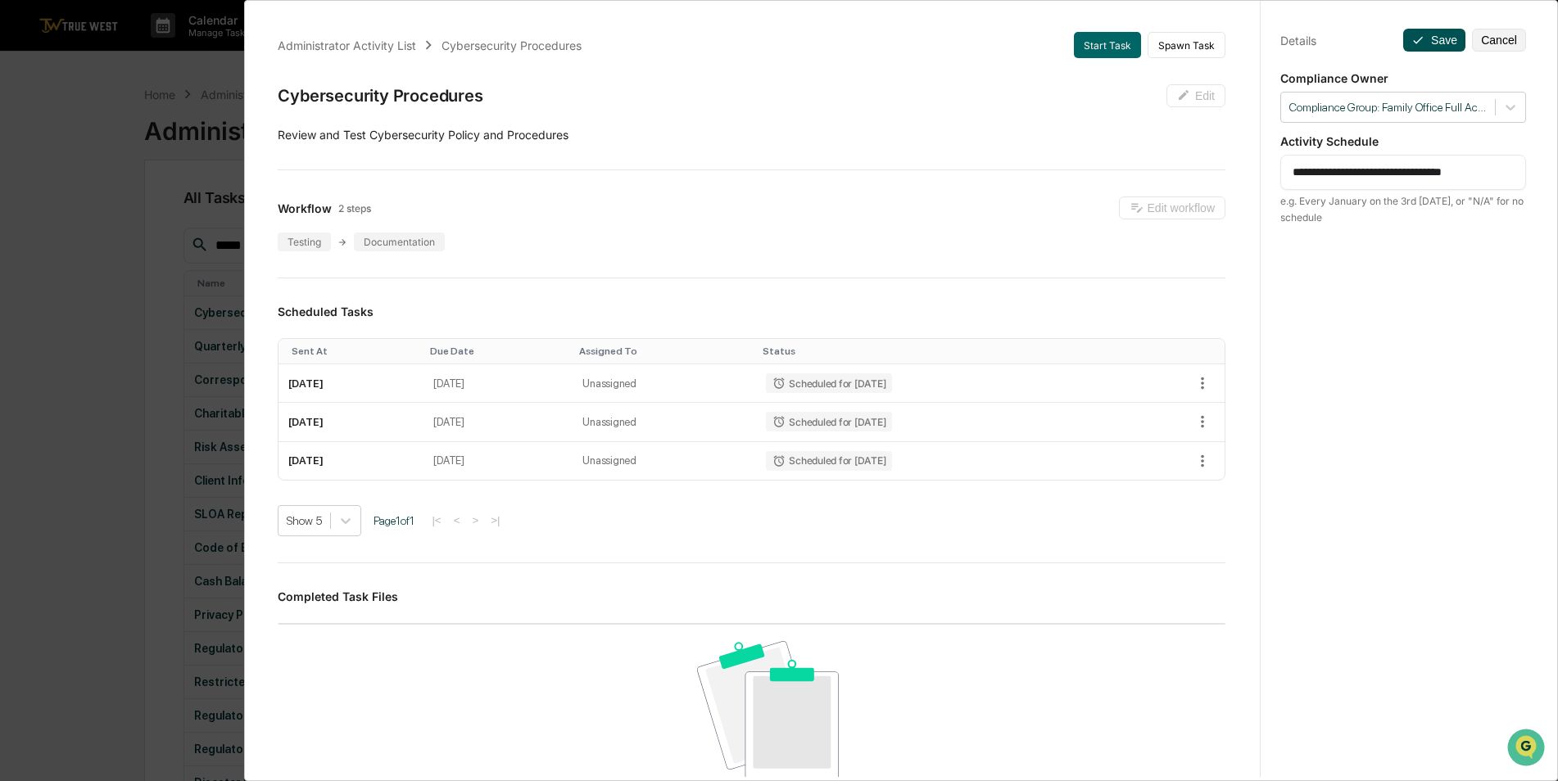
click at [1421, 35] on button "Save" at bounding box center [1434, 40] width 62 height 23
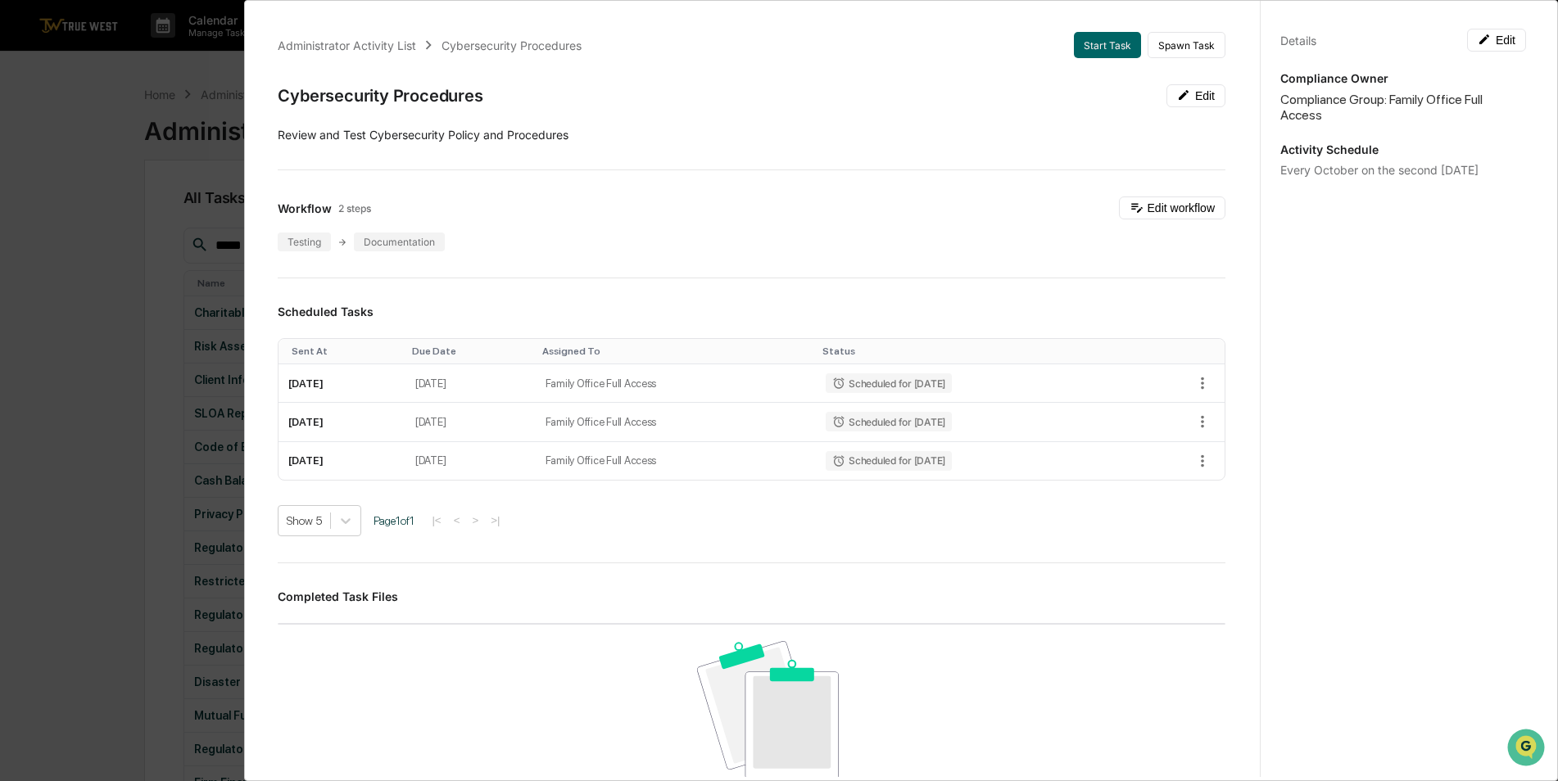
click at [121, 360] on div "Administrator Activity List Cybersecurity Procedures Start Task Spawn Task Cybe…" at bounding box center [779, 390] width 1558 height 781
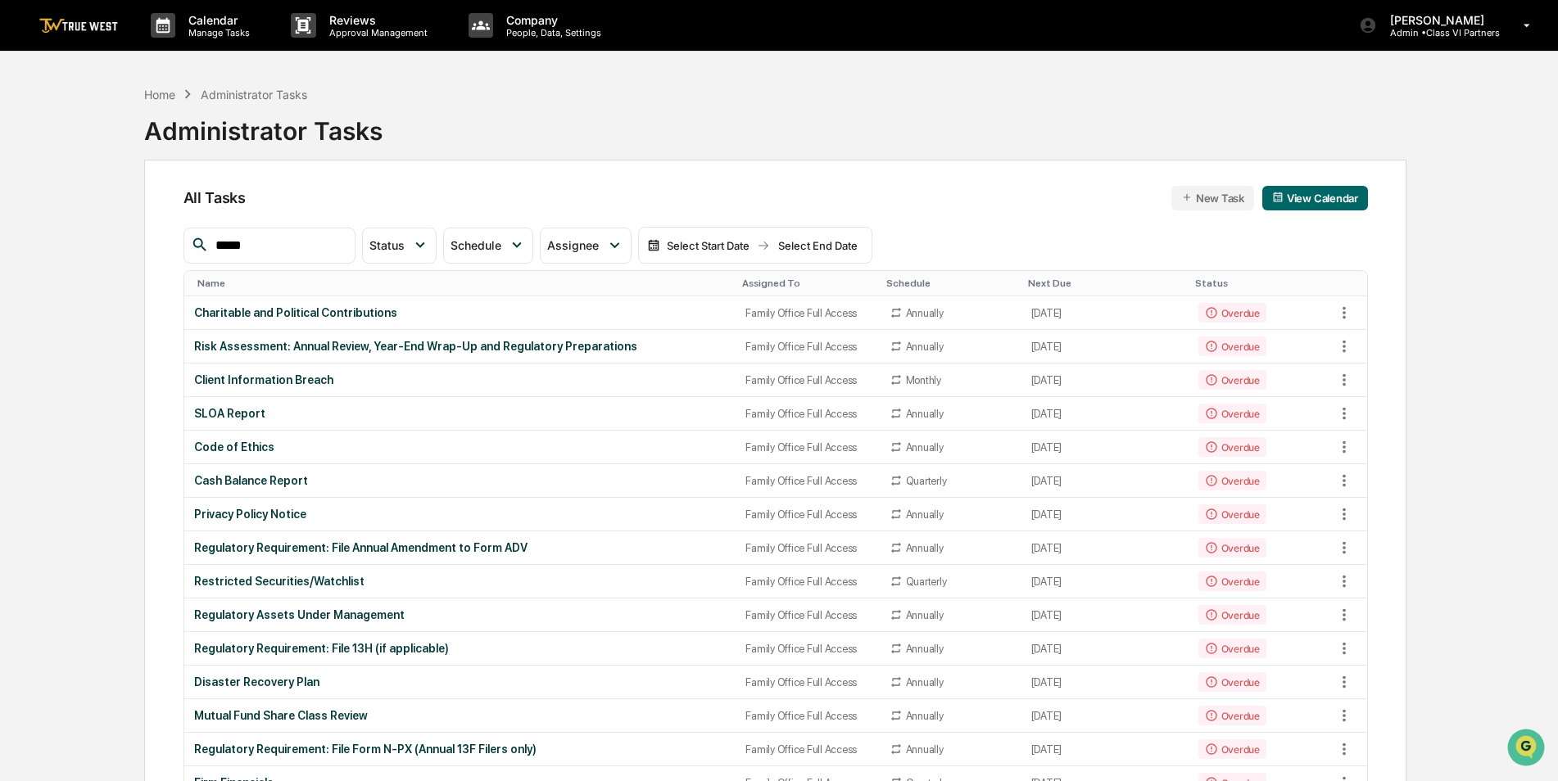
click at [767, 279] on div "Assigned To" at bounding box center [807, 283] width 130 height 11
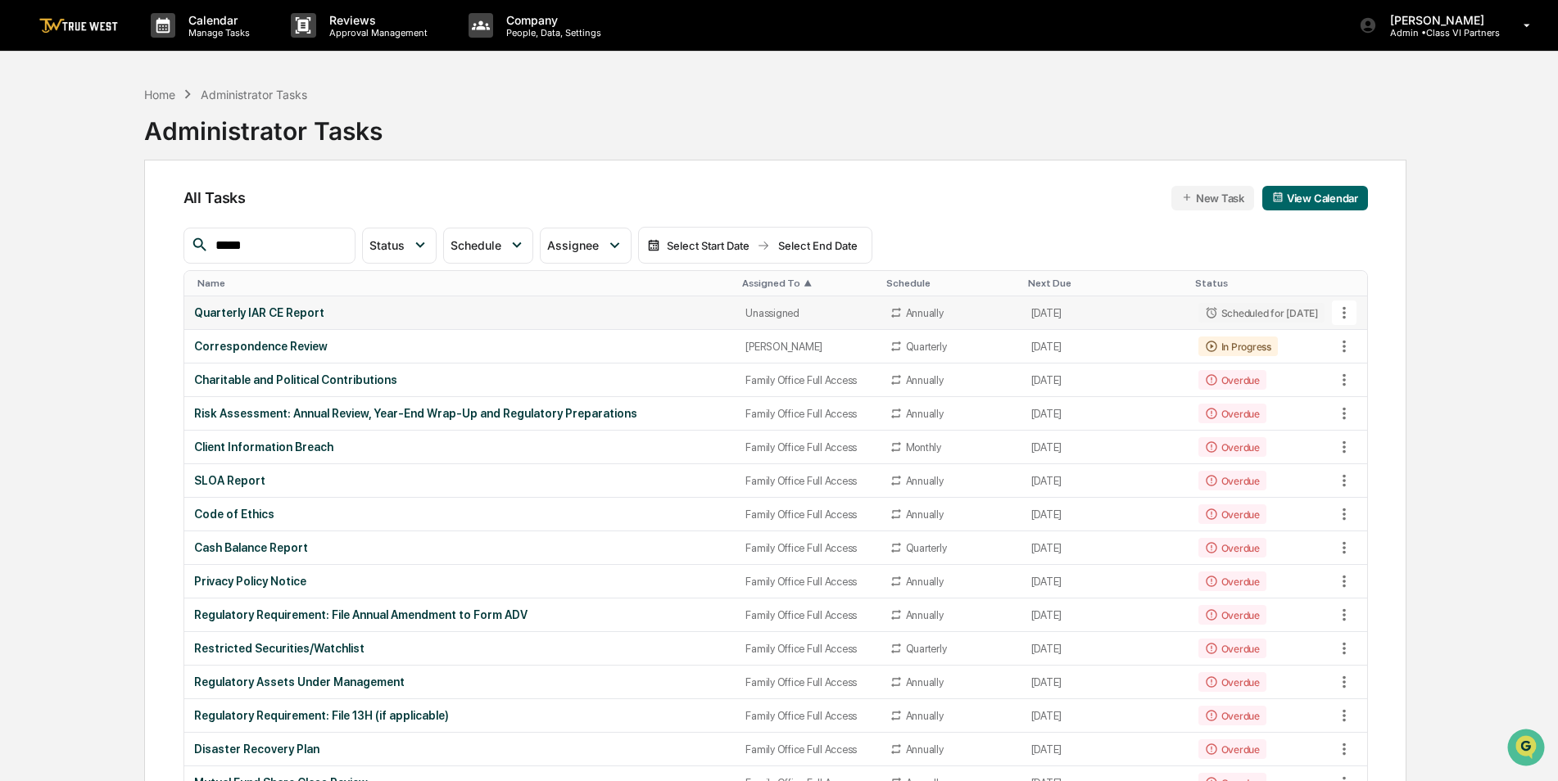
click at [362, 312] on div "Quarterly IAR CE Report" at bounding box center [460, 312] width 532 height 13
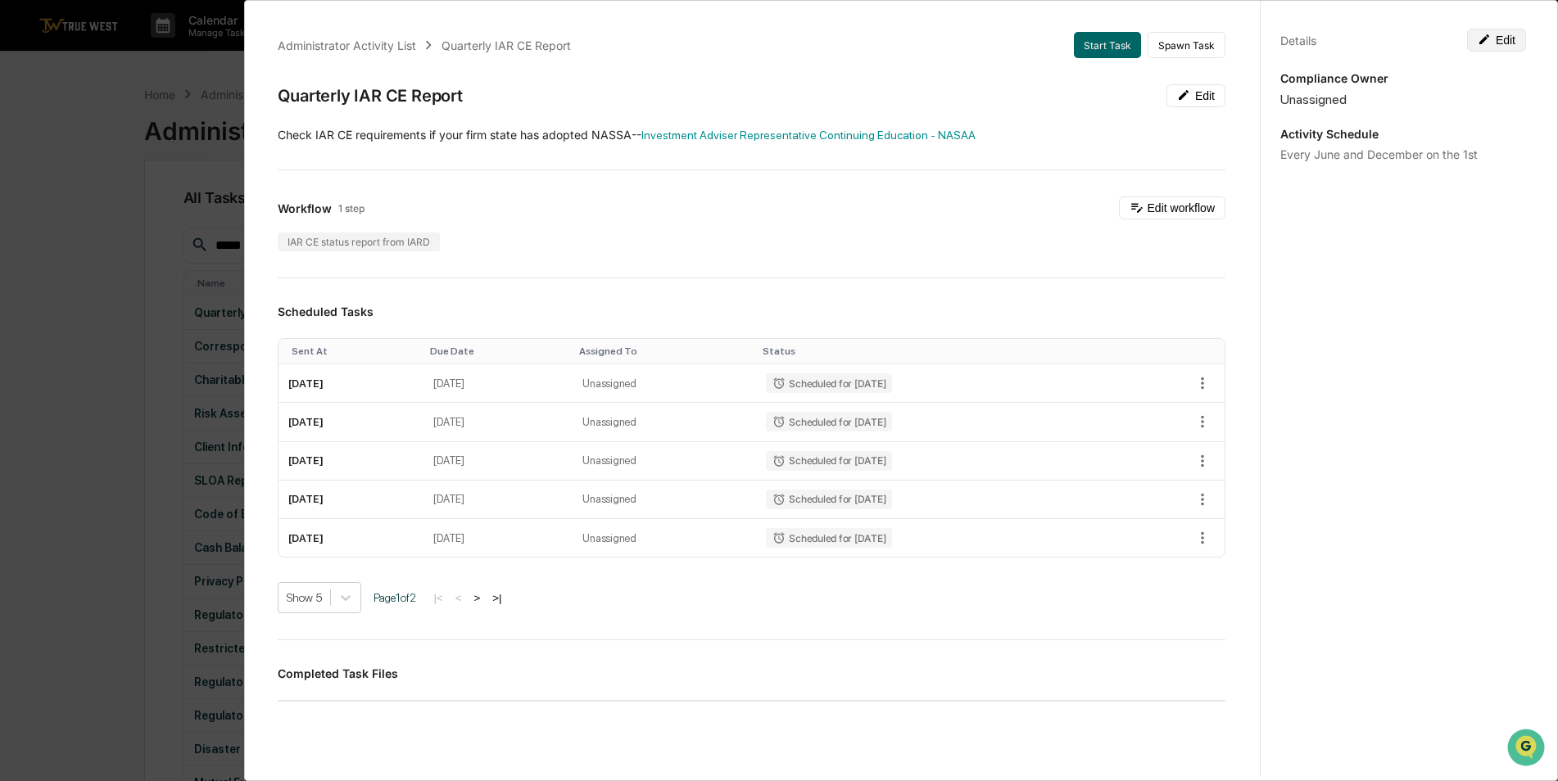
click at [1490, 39] on button "Edit" at bounding box center [1496, 40] width 59 height 23
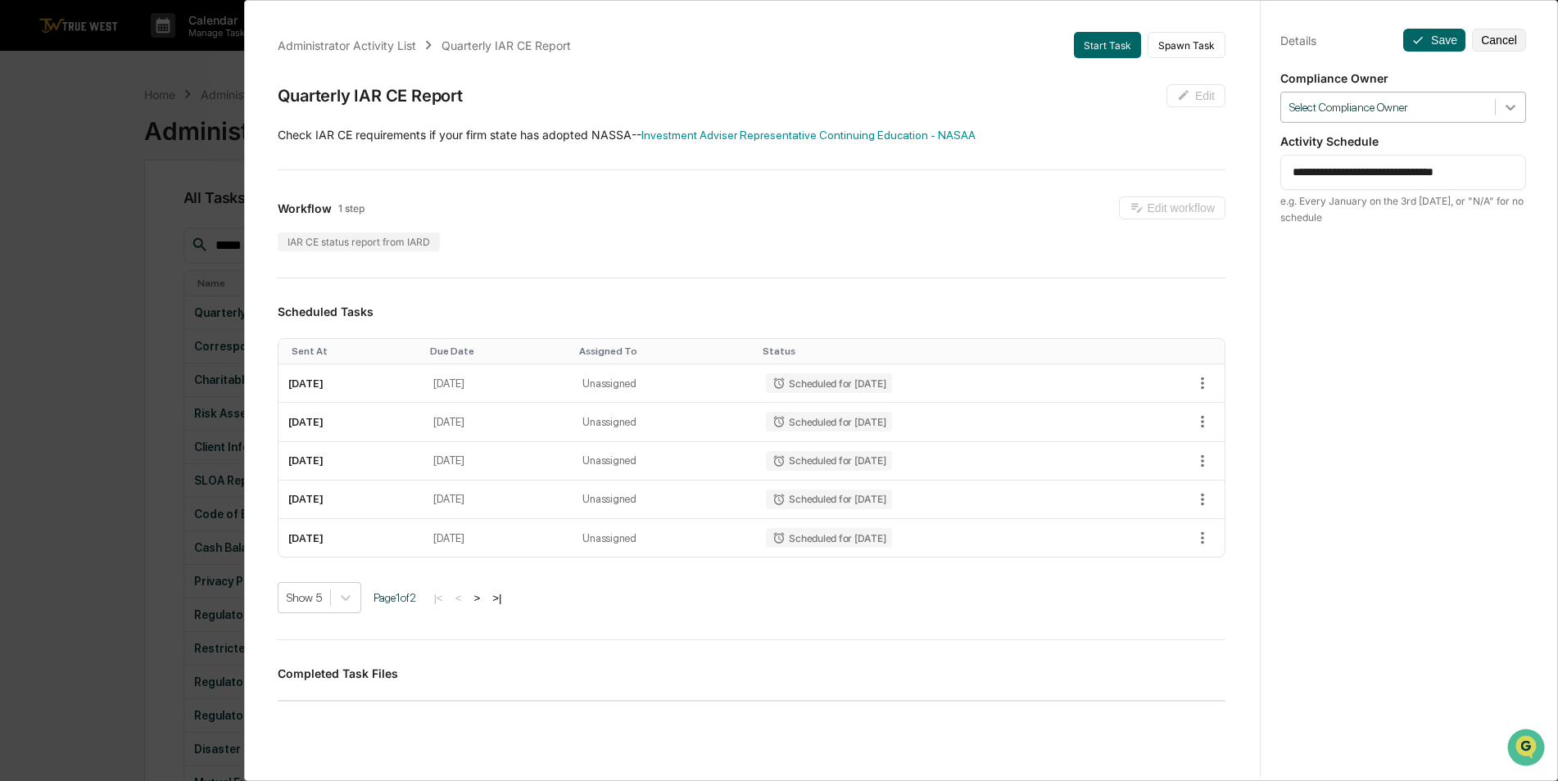
click at [1503, 102] on icon at bounding box center [1510, 107] width 16 height 16
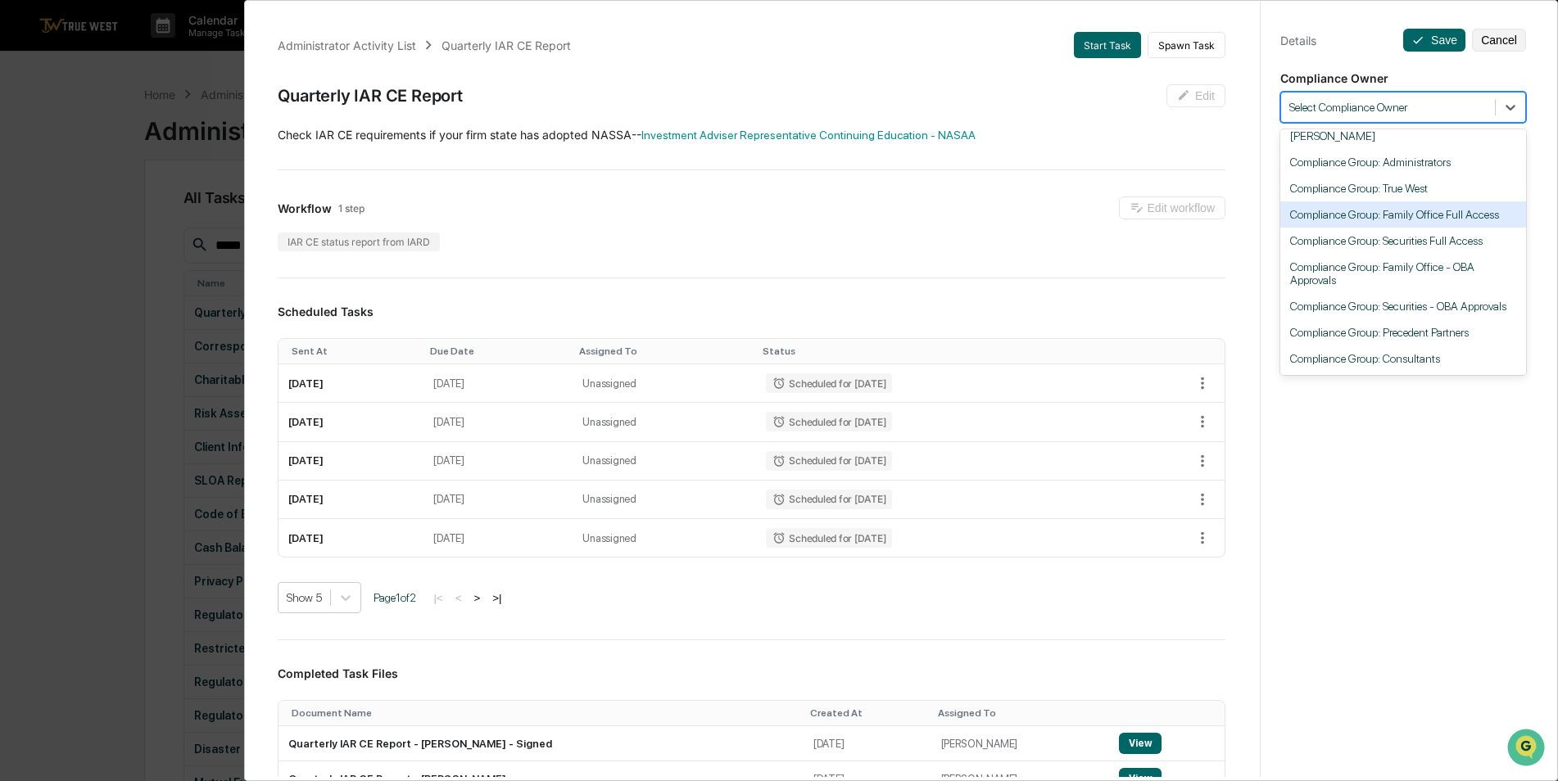
click at [1432, 207] on div "Compliance Group: Family Office Full Access" at bounding box center [1403, 214] width 246 height 26
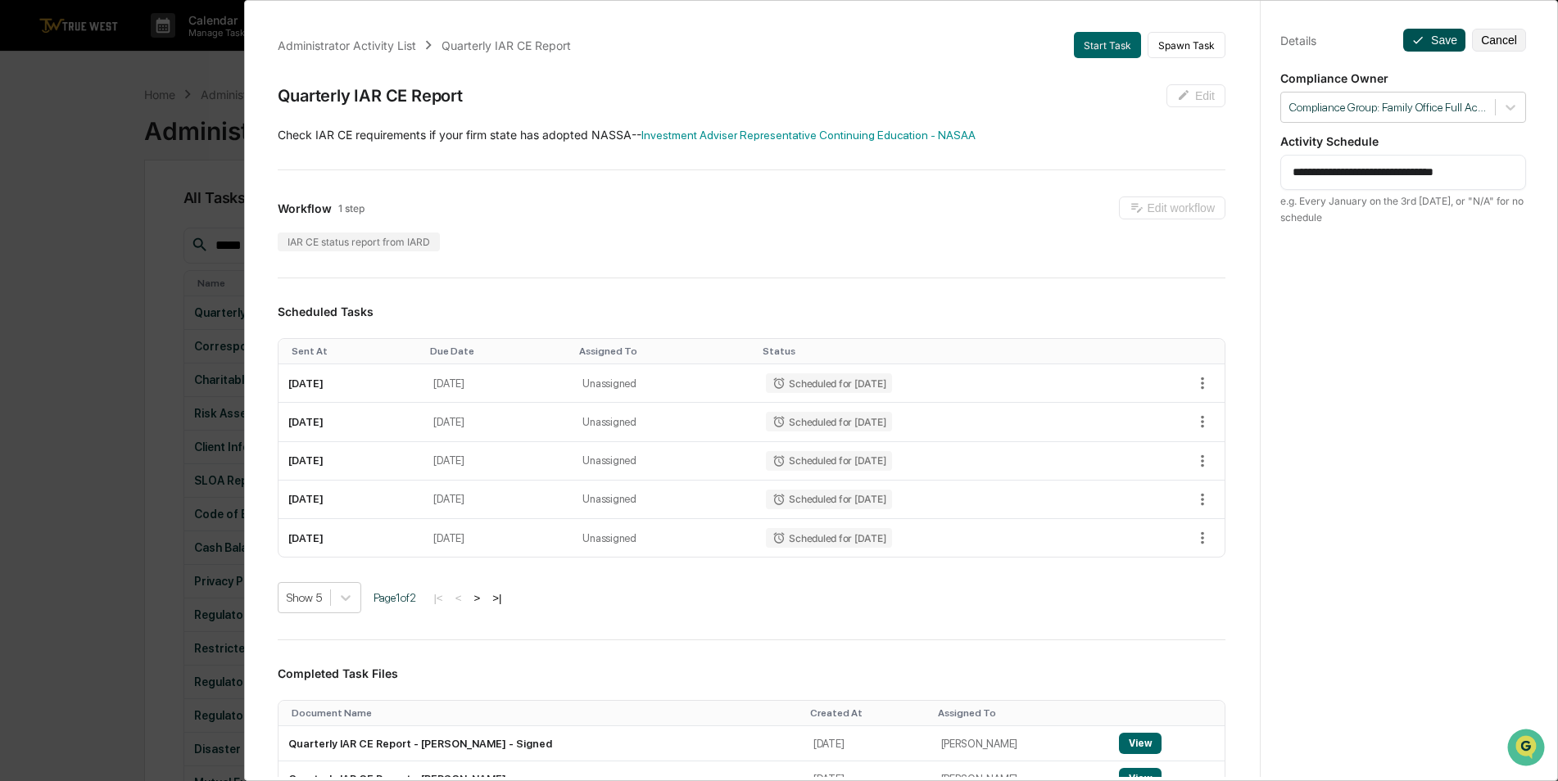
click at [1422, 38] on button "Save" at bounding box center [1434, 40] width 62 height 23
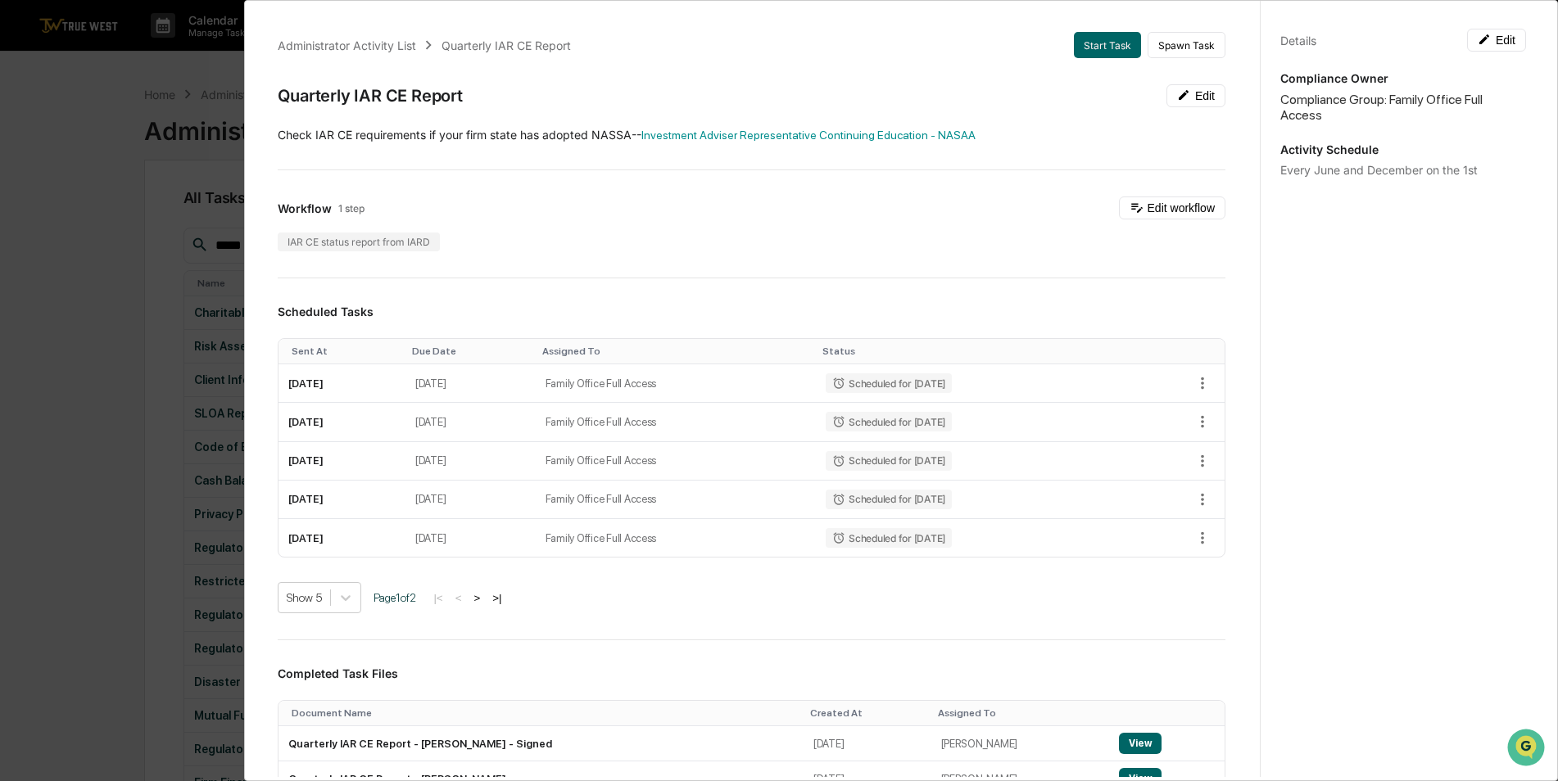
click at [78, 208] on div "Administrator Activity List Quarterly IAR CE Report Start Task Spawn Task Quart…" at bounding box center [779, 390] width 1558 height 781
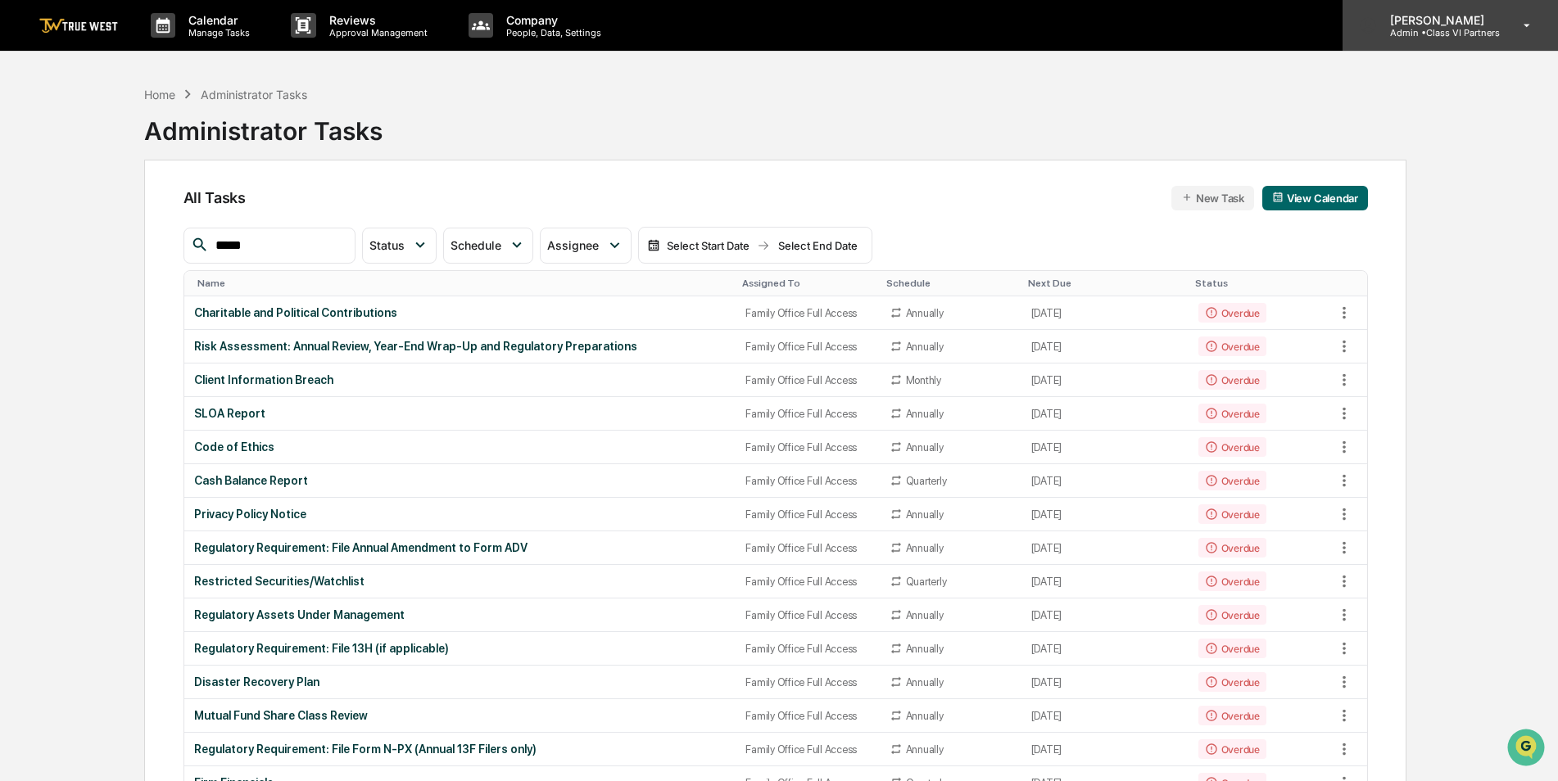
click at [1443, 30] on p "Admin • Class VI Partners" at bounding box center [1438, 32] width 123 height 11
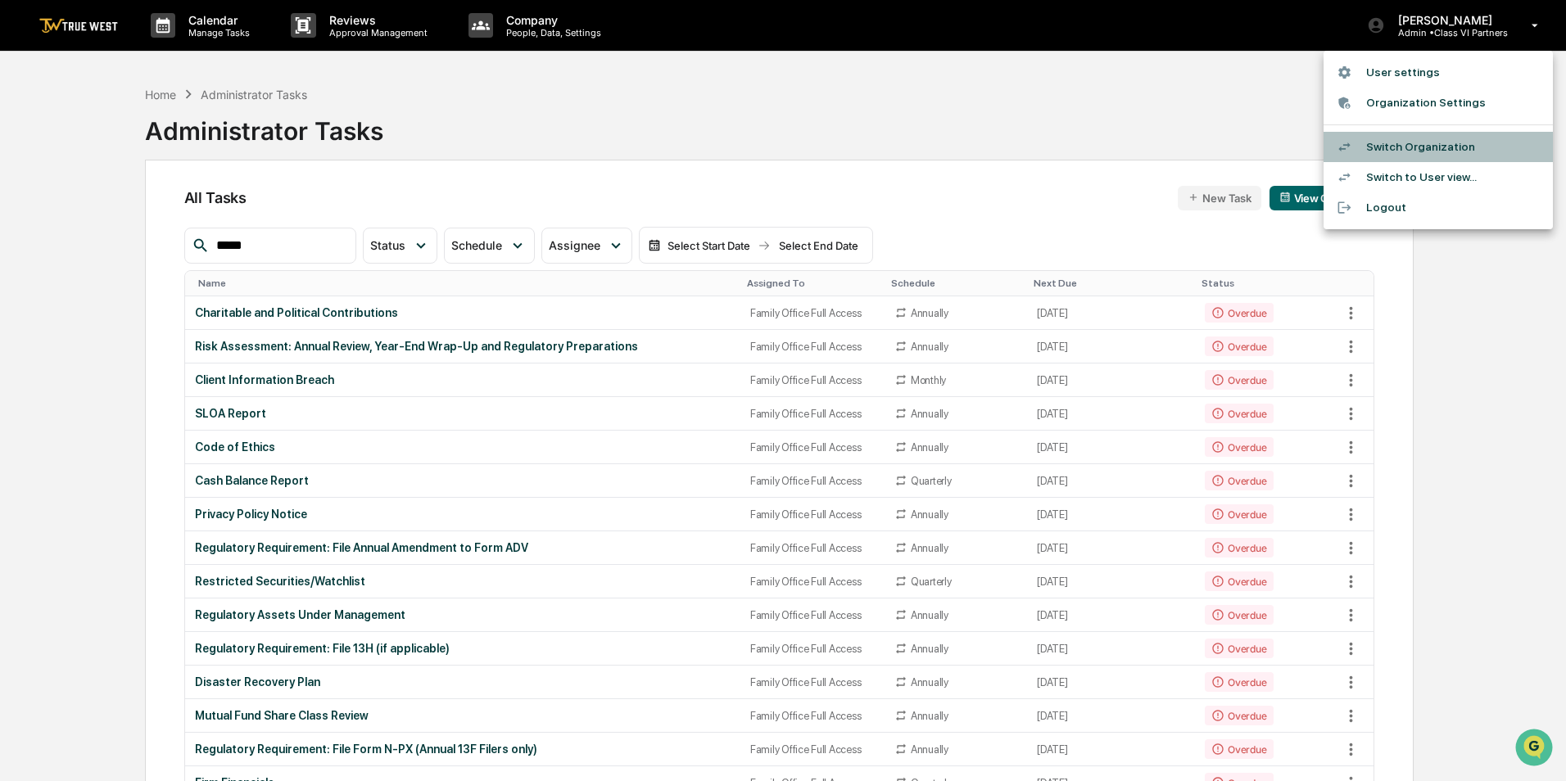
click at [1390, 143] on li "Switch Organization" at bounding box center [1438, 147] width 229 height 30
